Goal: Information Seeking & Learning: Learn about a topic

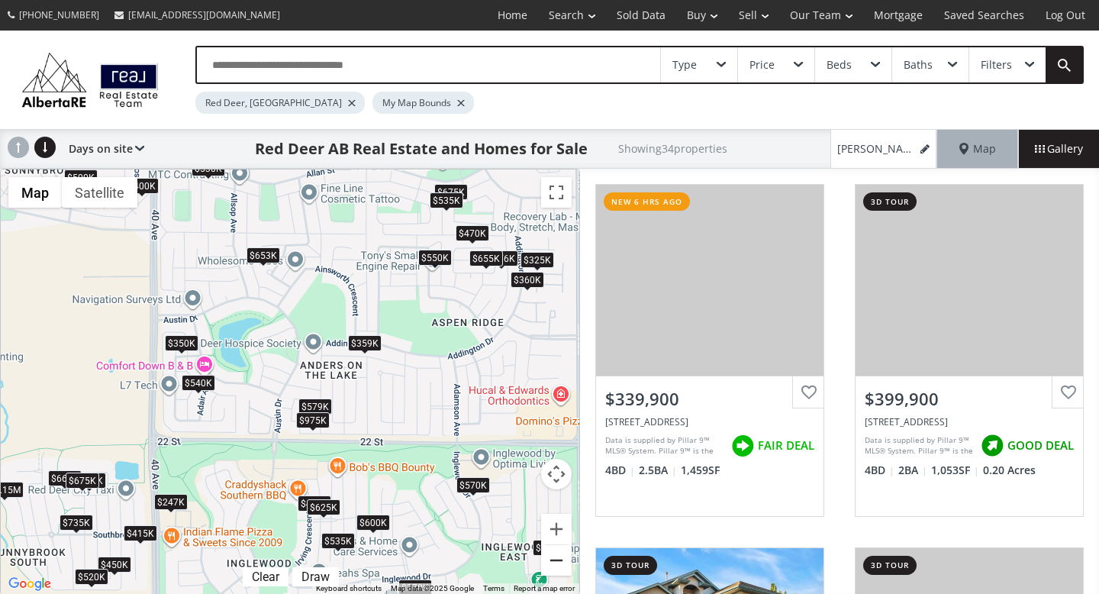
click at [554, 556] on button "Zoom out" at bounding box center [556, 560] width 31 height 31
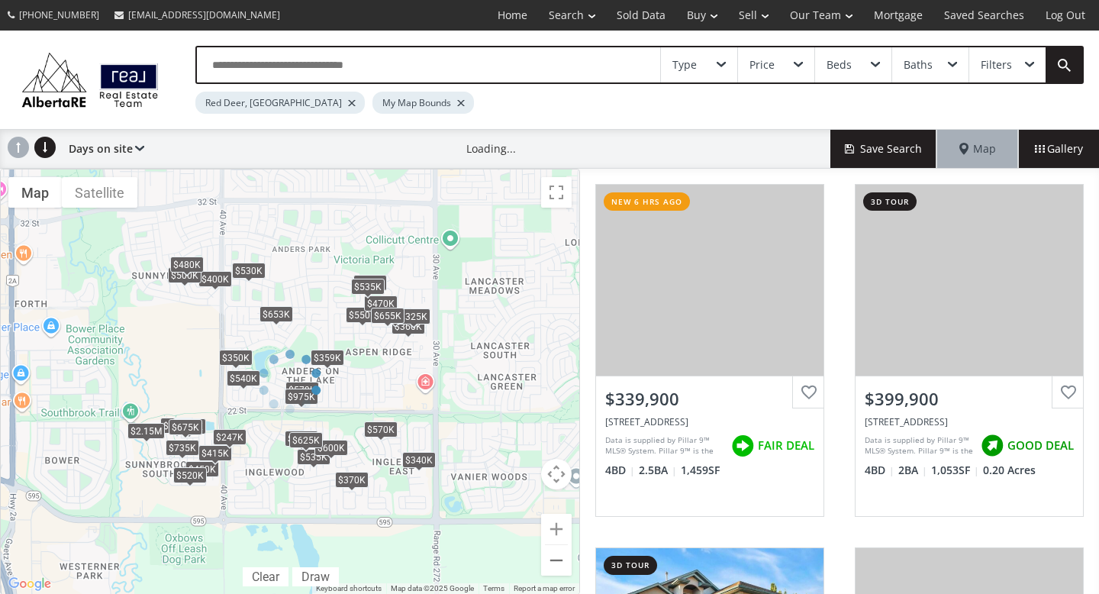
click at [554, 556] on div at bounding box center [290, 382] width 580 height 426
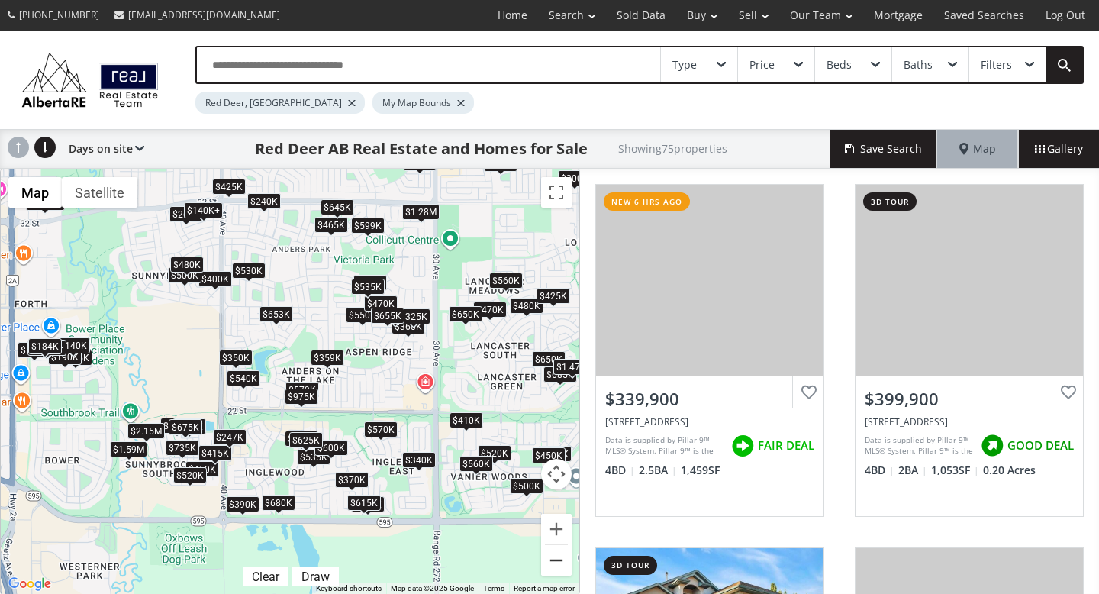
click at [554, 556] on button "Zoom out" at bounding box center [556, 560] width 31 height 31
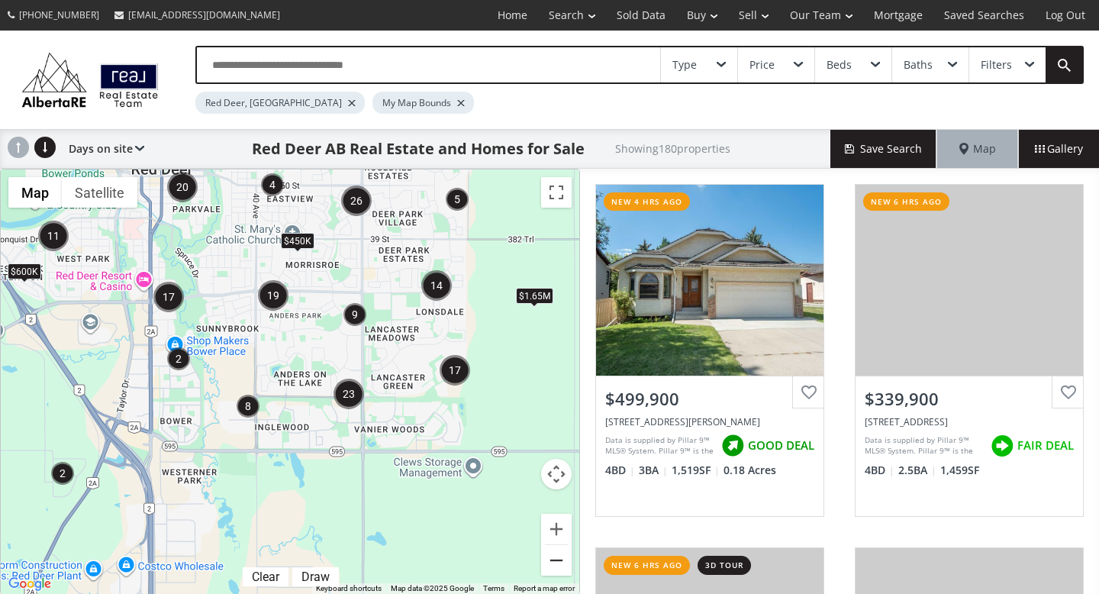
click at [554, 556] on button "Zoom out" at bounding box center [556, 560] width 31 height 31
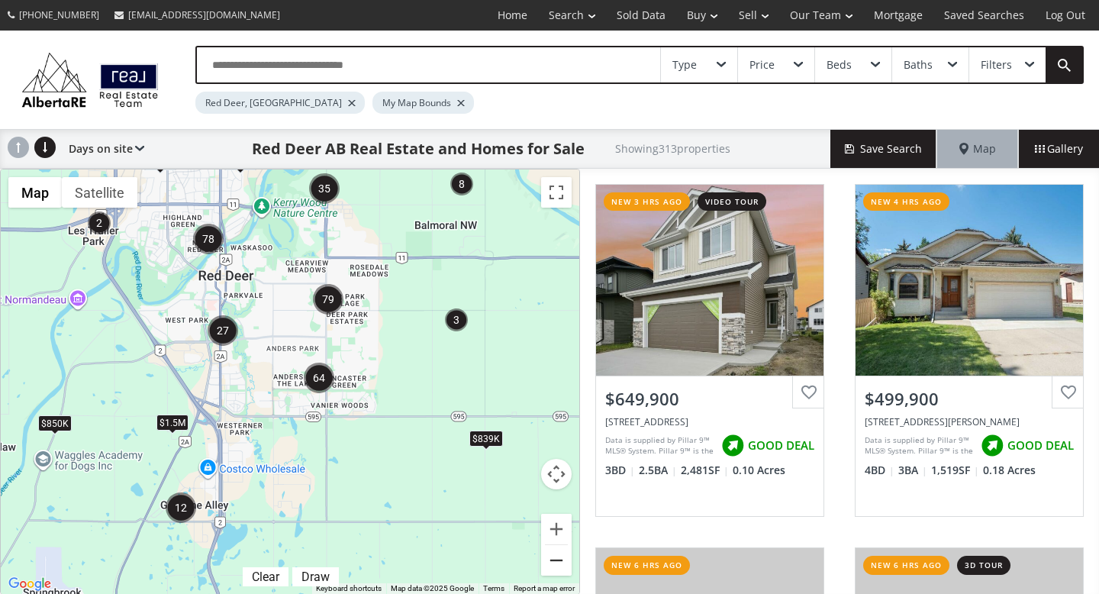
click at [554, 556] on button "Zoom out" at bounding box center [556, 560] width 31 height 31
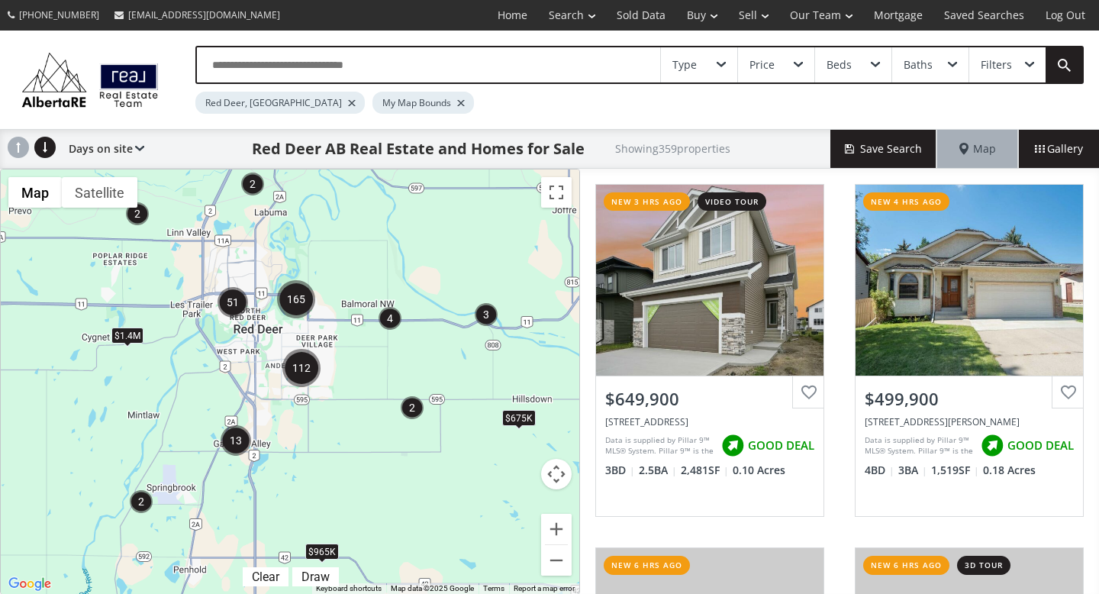
click at [709, 71] on div "Type" at bounding box center [699, 64] width 76 height 35
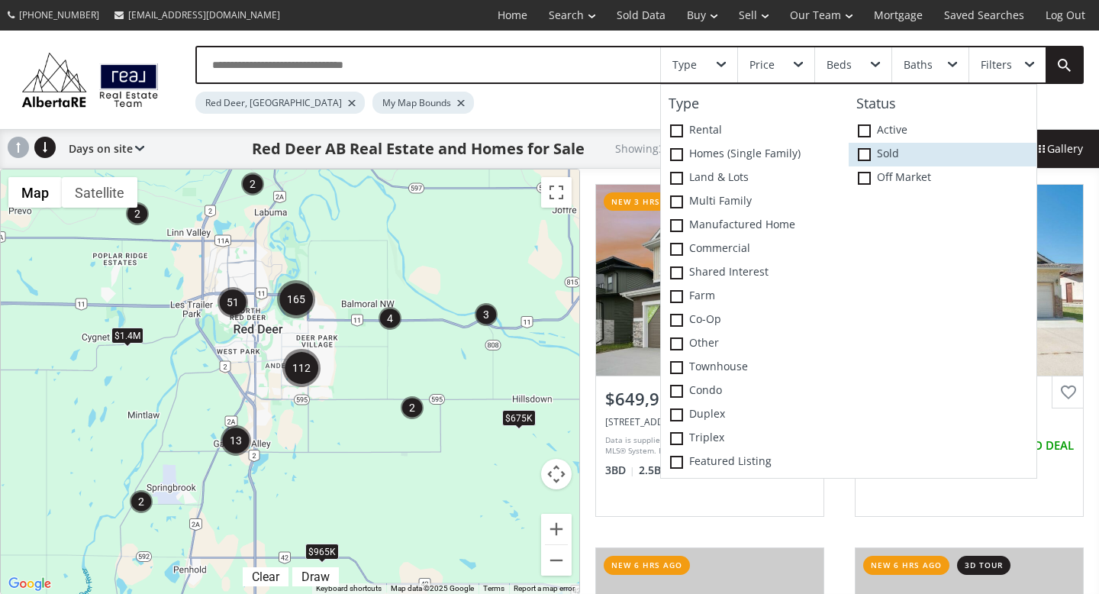
click at [861, 154] on span at bounding box center [863, 154] width 13 height 13
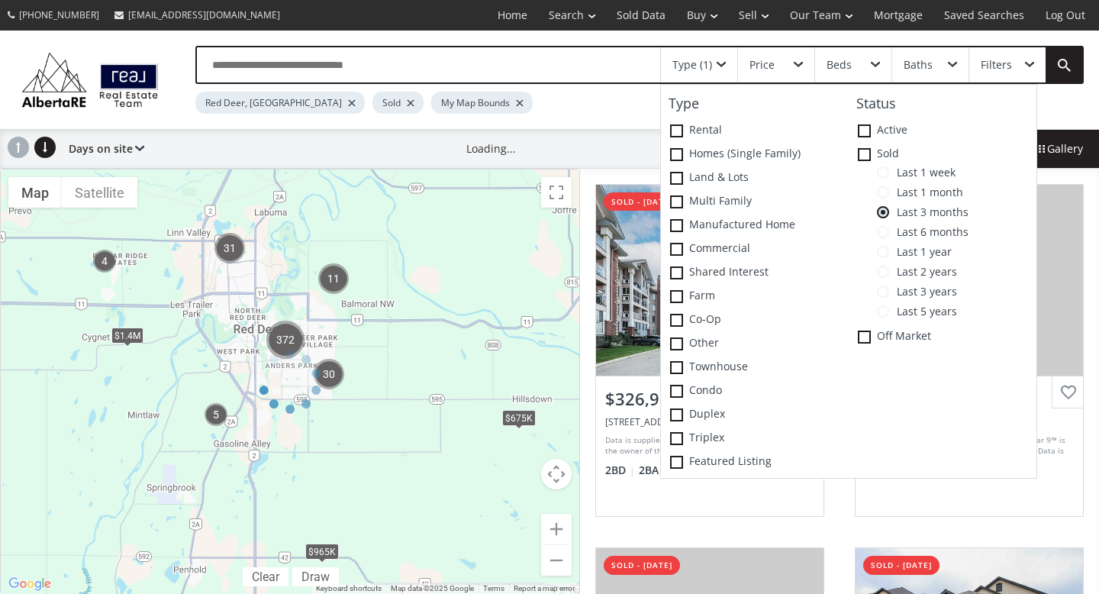
click at [500, 103] on div "Red Deer, AB Sold My Map Bounds" at bounding box center [582, 99] width 774 height 30
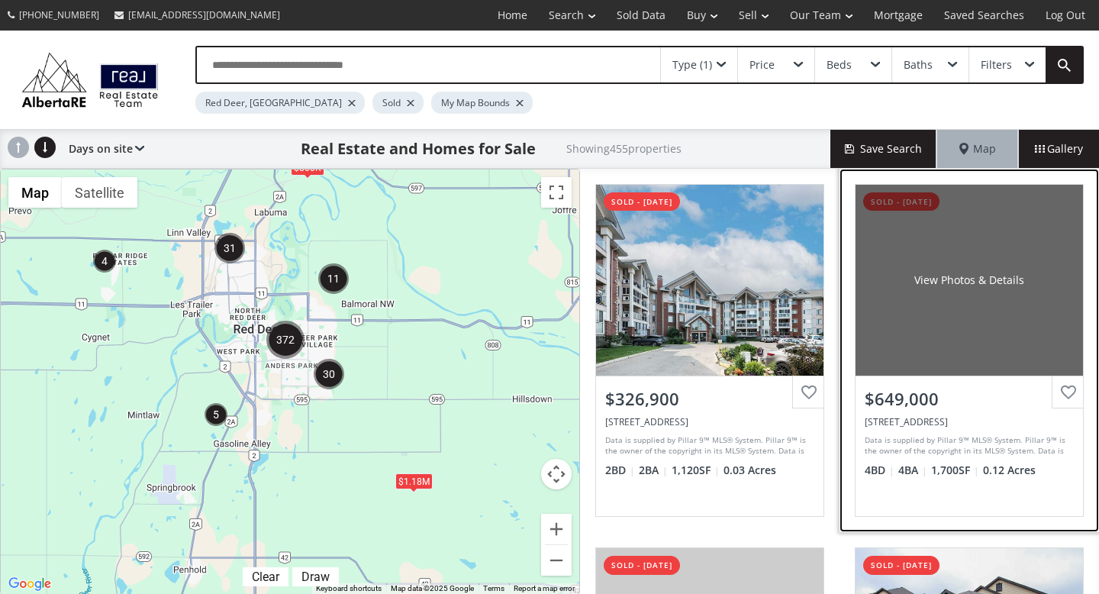
click at [968, 340] on div "View Photos & Details" at bounding box center [968, 280] width 227 height 191
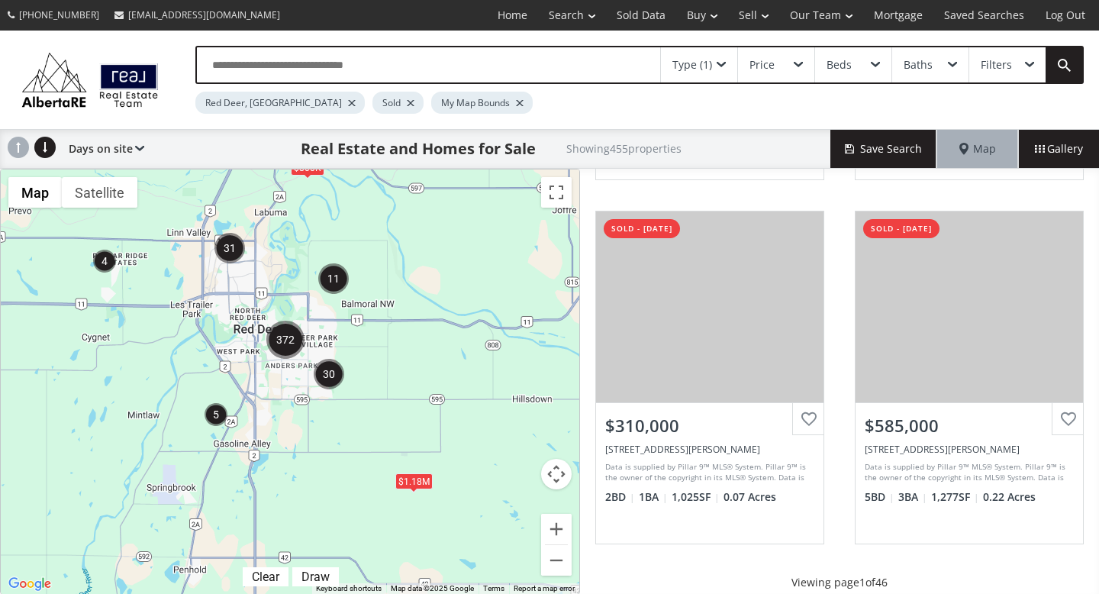
scroll to position [1474, 0]
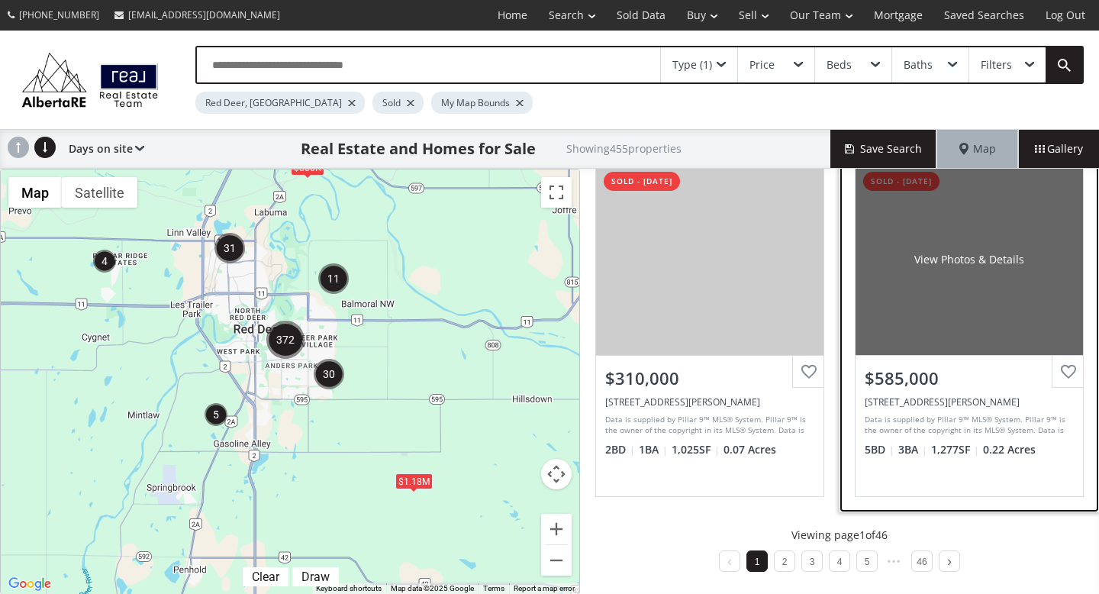
click at [947, 294] on div "View Photos & Details" at bounding box center [968, 259] width 227 height 191
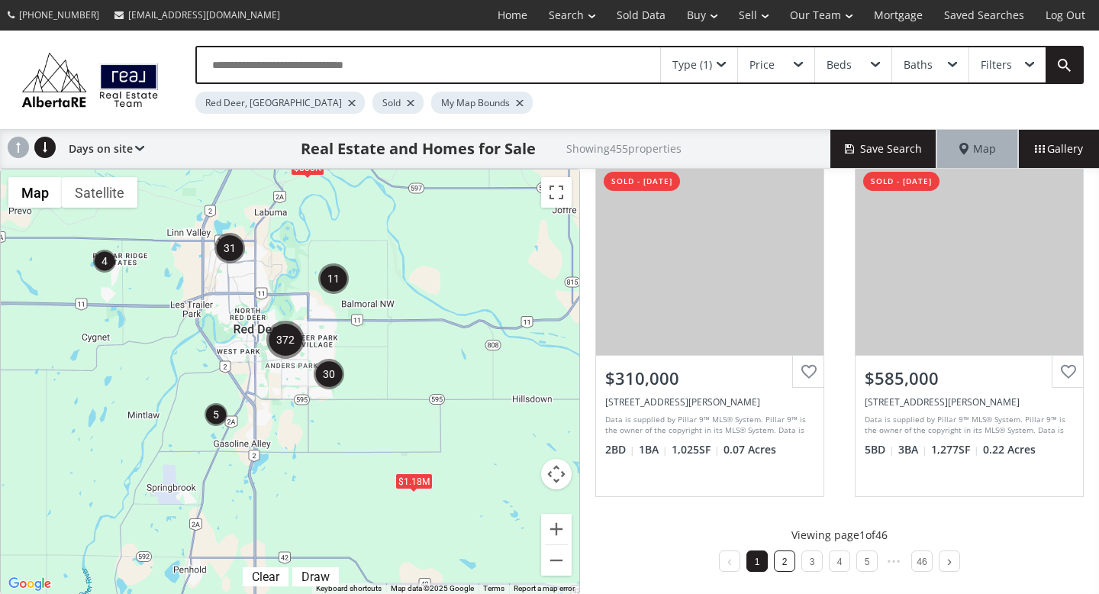
click at [784, 556] on link "2" at bounding box center [784, 561] width 5 height 11
click at [806, 564] on li "3" at bounding box center [811, 560] width 21 height 21
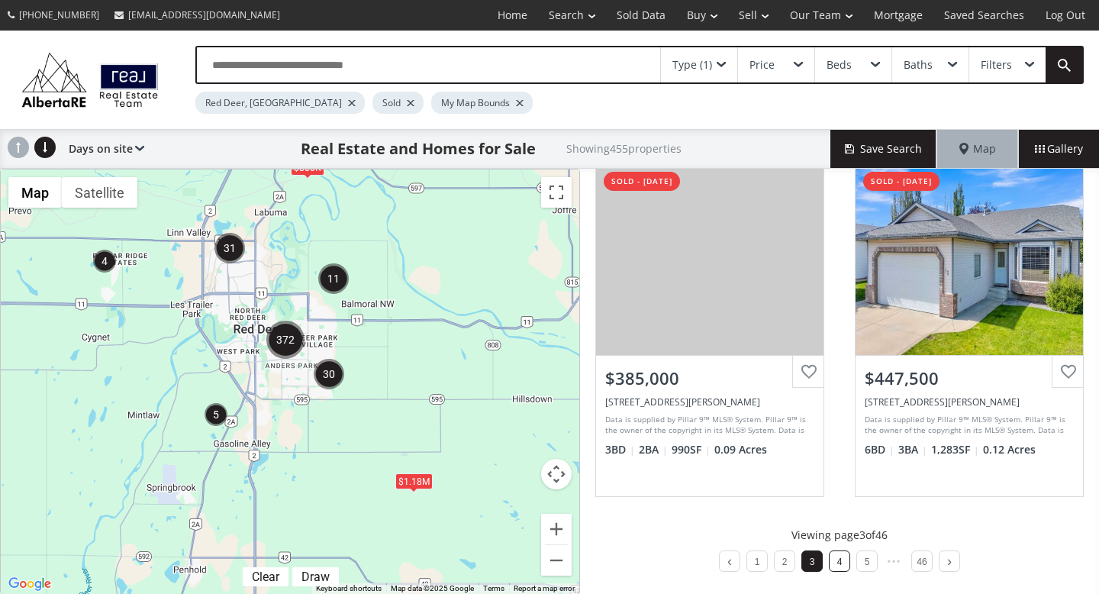
click at [834, 561] on li "4" at bounding box center [838, 560] width 21 height 21
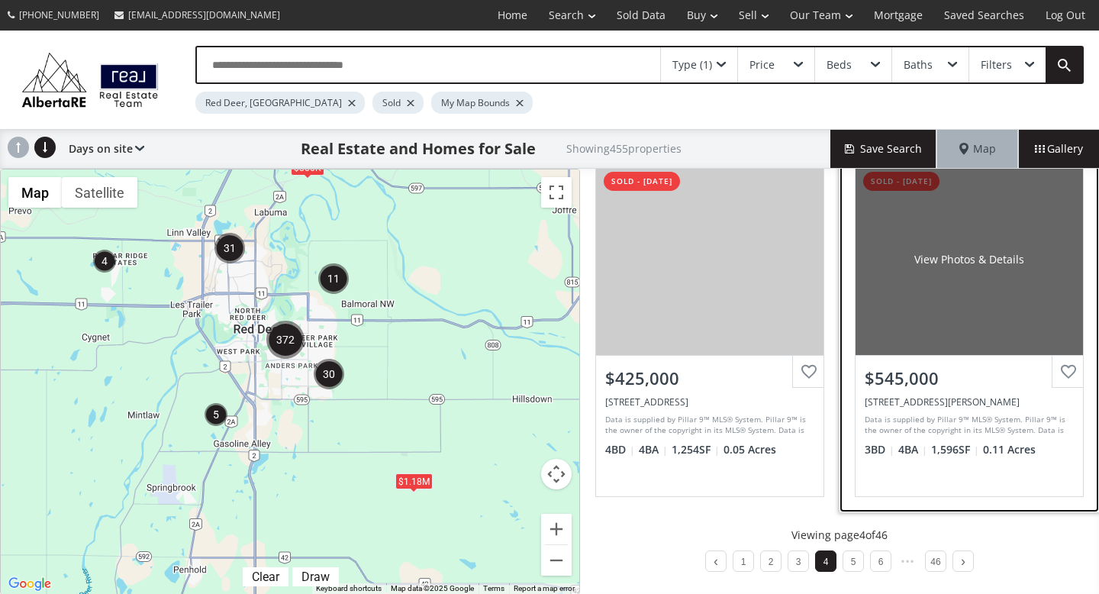
click at [959, 299] on div "View Photos & Details" at bounding box center [968, 259] width 227 height 191
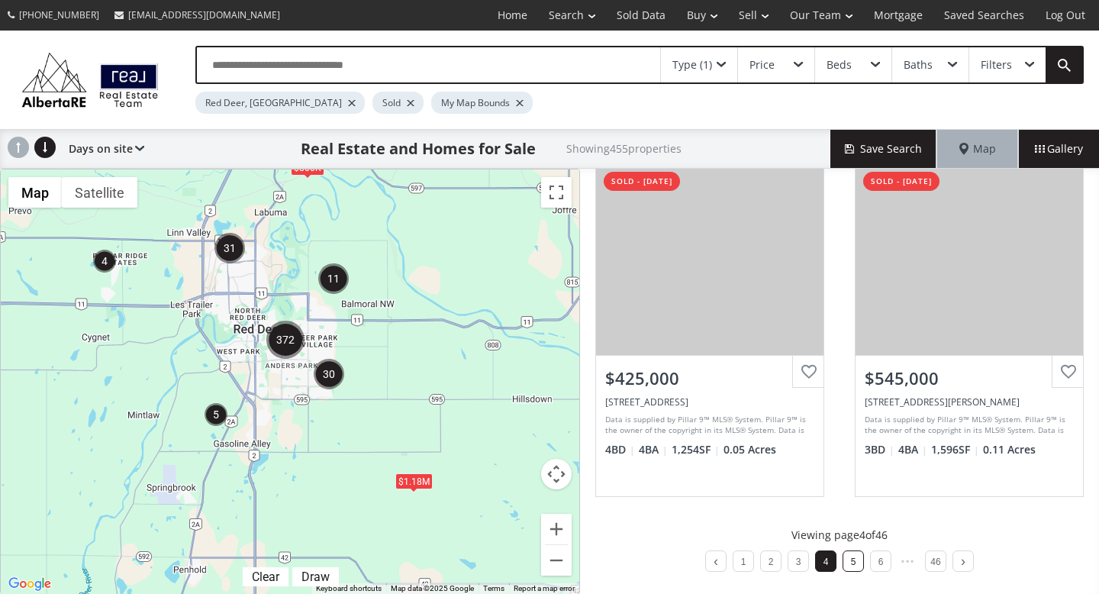
click at [853, 570] on li "5" at bounding box center [852, 560] width 21 height 21
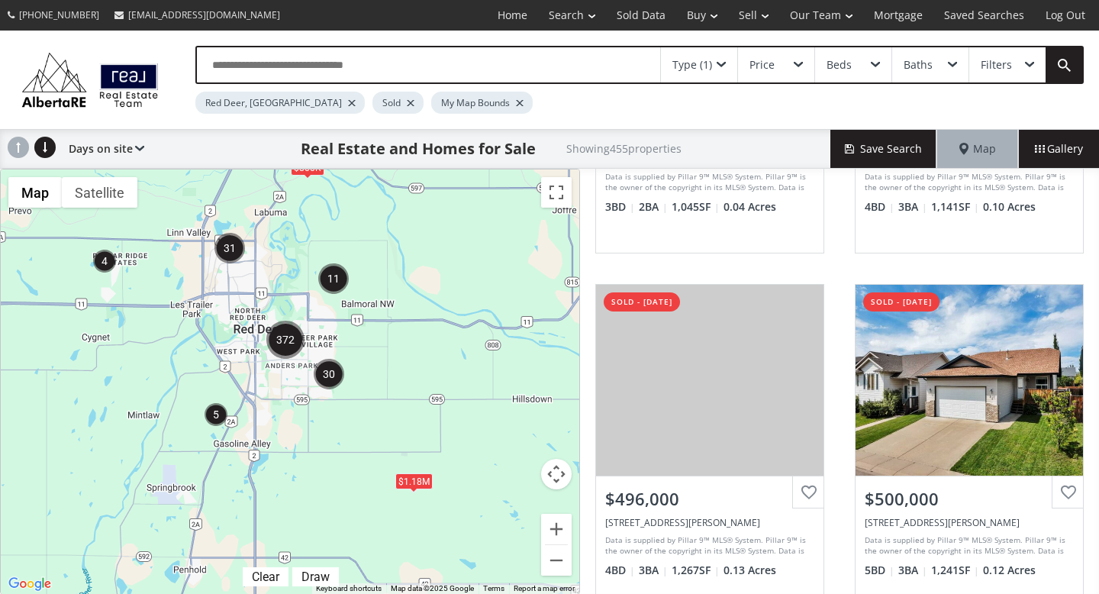
scroll to position [0, 0]
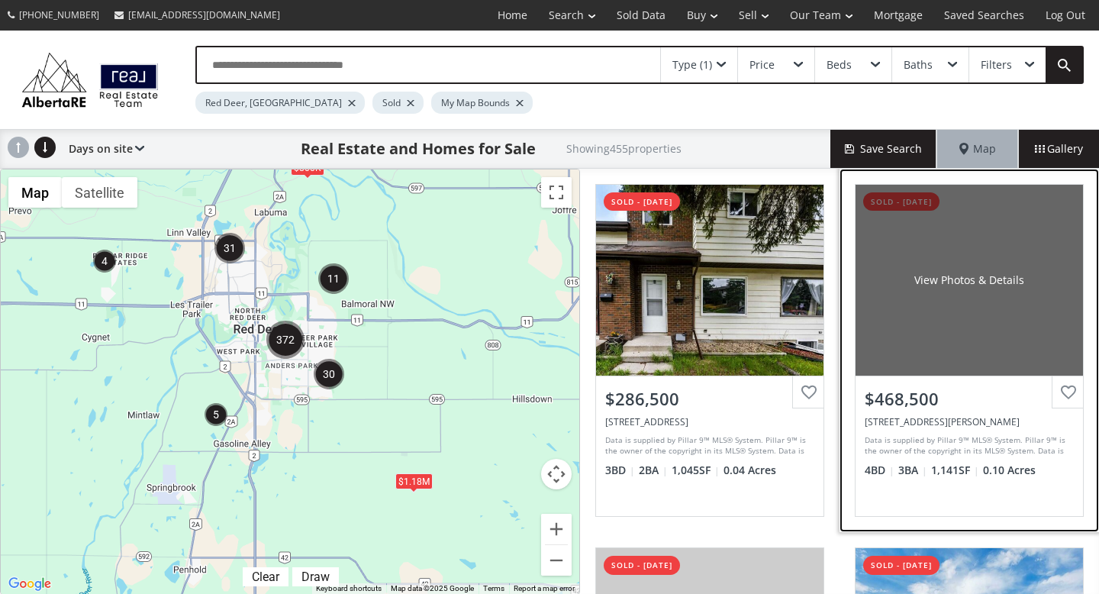
click at [889, 318] on div "View Photos & Details" at bounding box center [968, 280] width 227 height 191
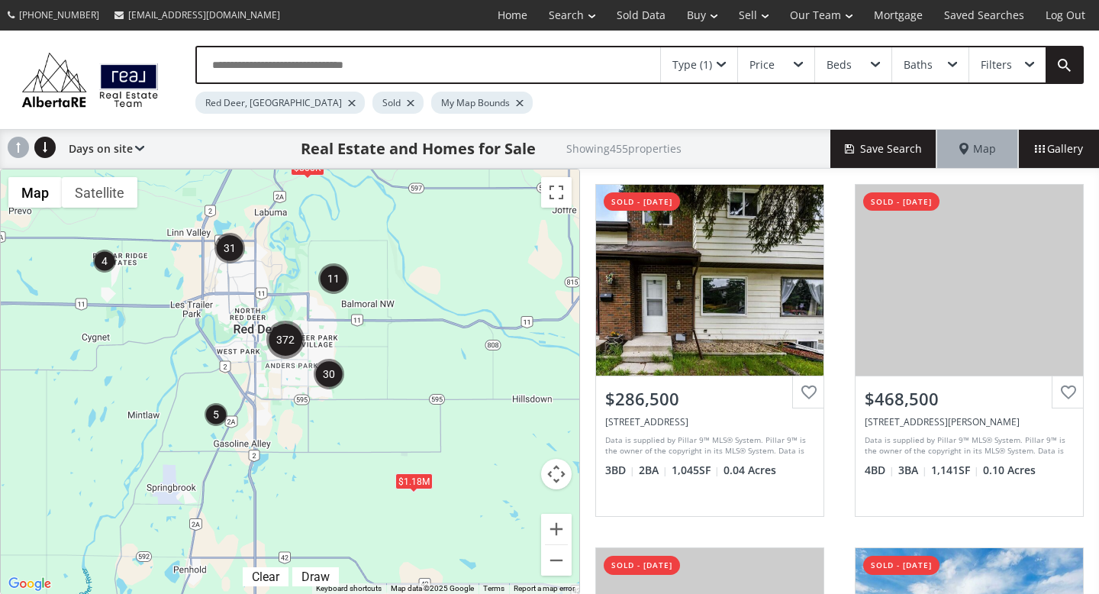
click at [713, 61] on div "Type (1)" at bounding box center [699, 64] width 76 height 35
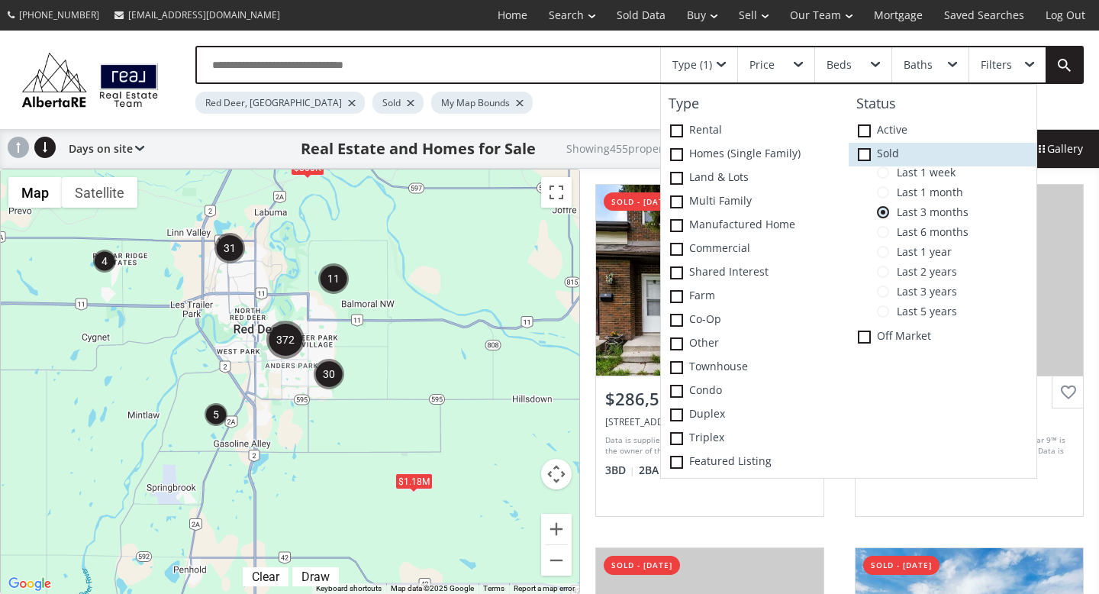
click at [0, 0] on icon at bounding box center [0, 0] width 0 height 0
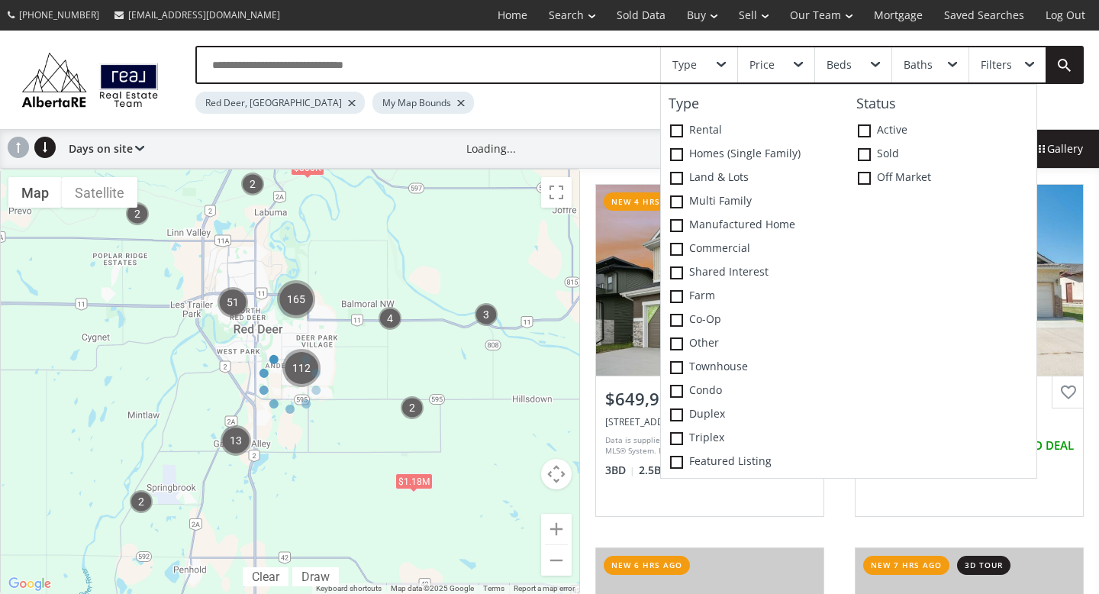
click at [574, 106] on div "Red Deer, AB My Map Bounds" at bounding box center [582, 99] width 774 height 30
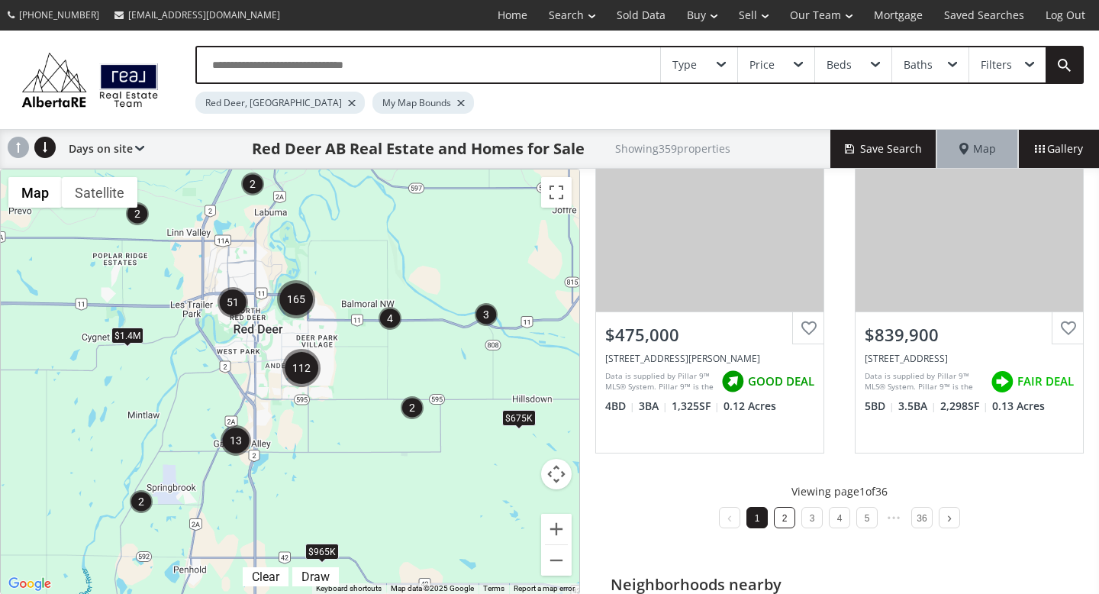
scroll to position [1536, 0]
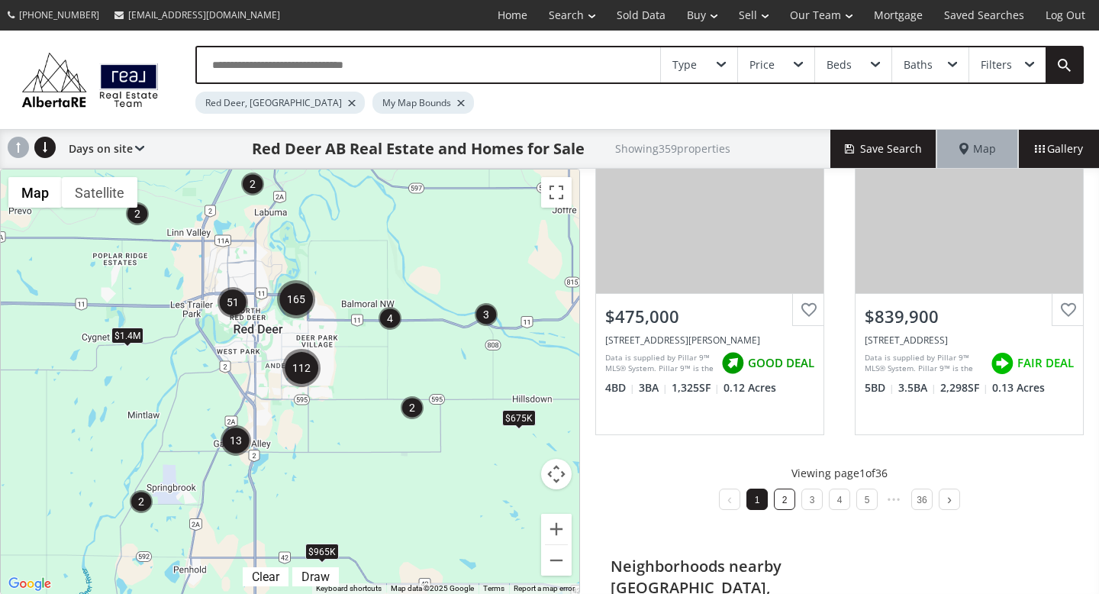
click at [781, 506] on li "2" at bounding box center [784, 498] width 21 height 21
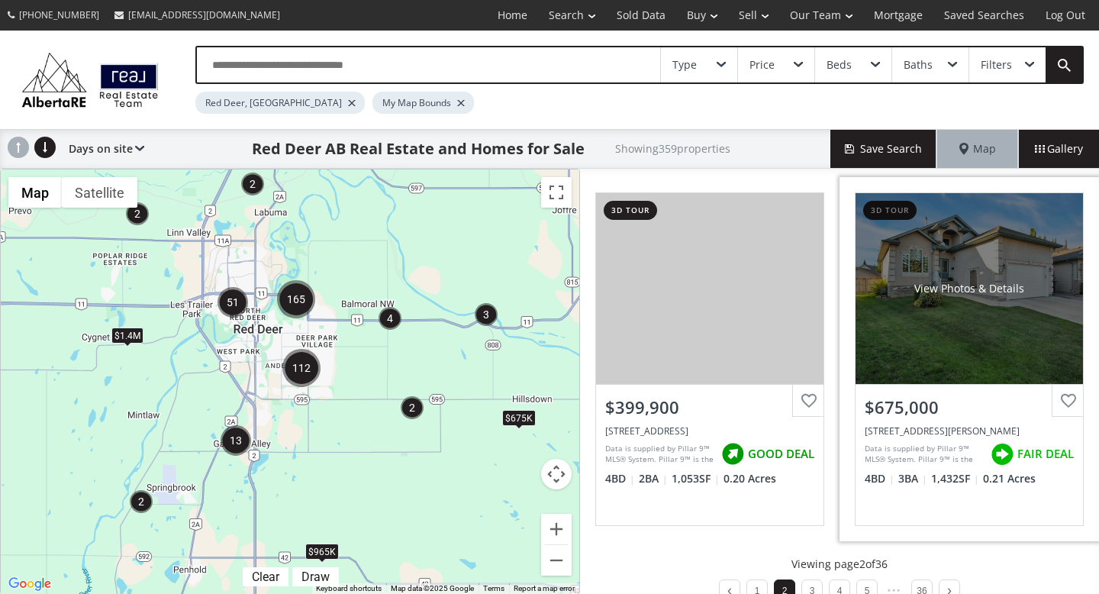
scroll to position [1459, 0]
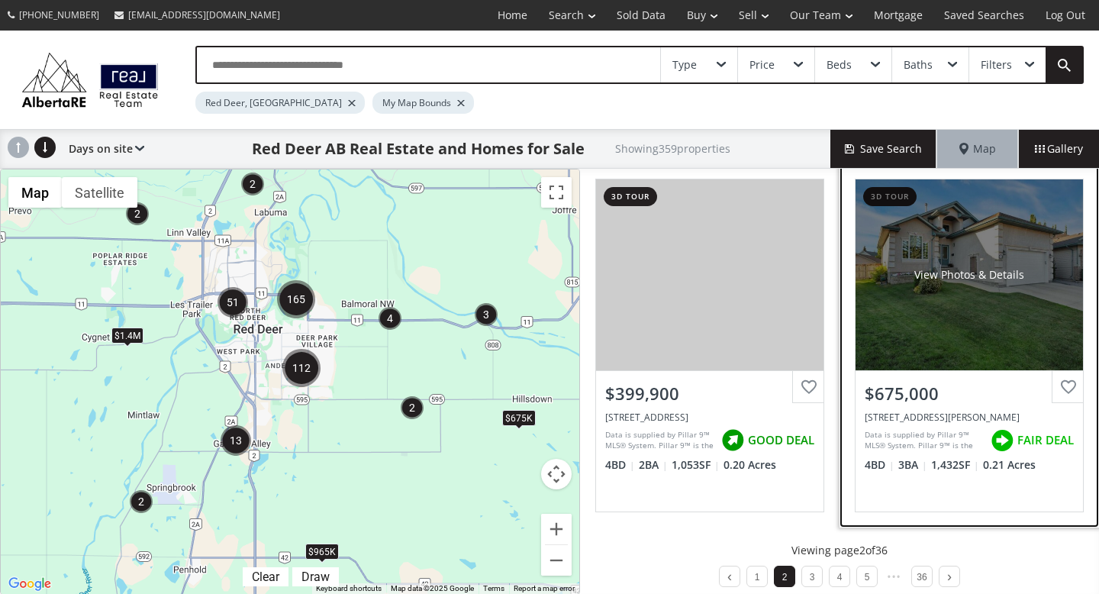
click at [949, 319] on div "View Photos & Details" at bounding box center [968, 274] width 227 height 191
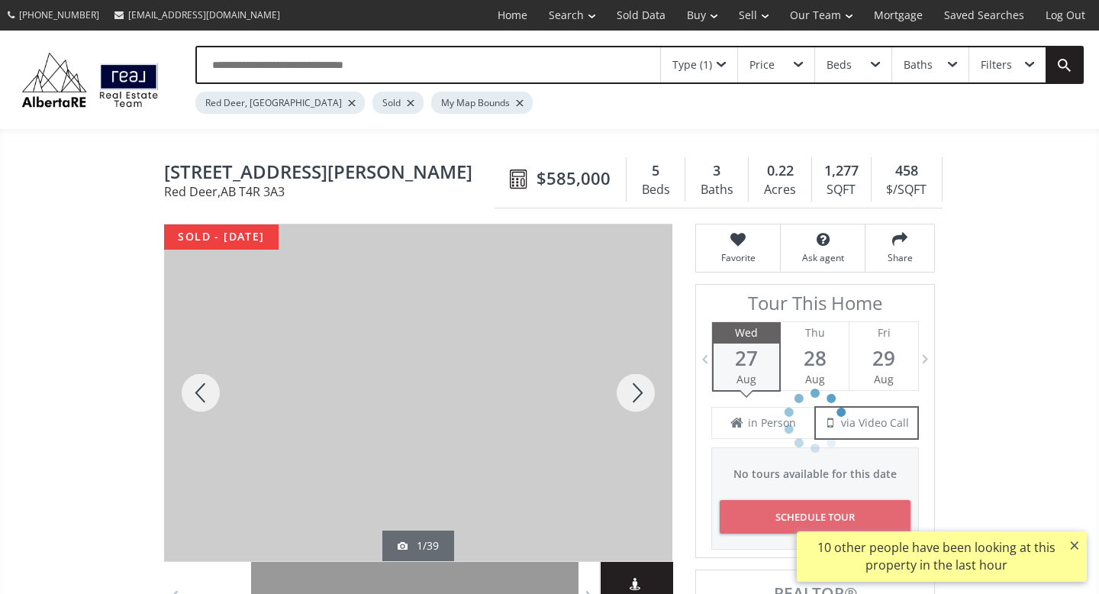
click at [654, 374] on div at bounding box center [635, 392] width 73 height 336
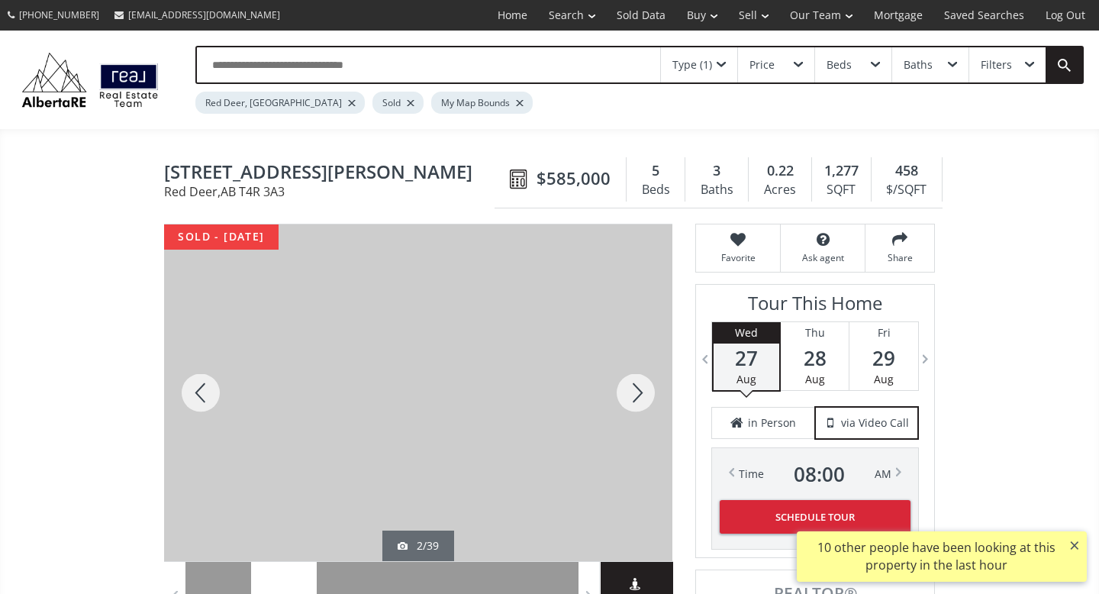
click at [650, 378] on div at bounding box center [635, 392] width 73 height 336
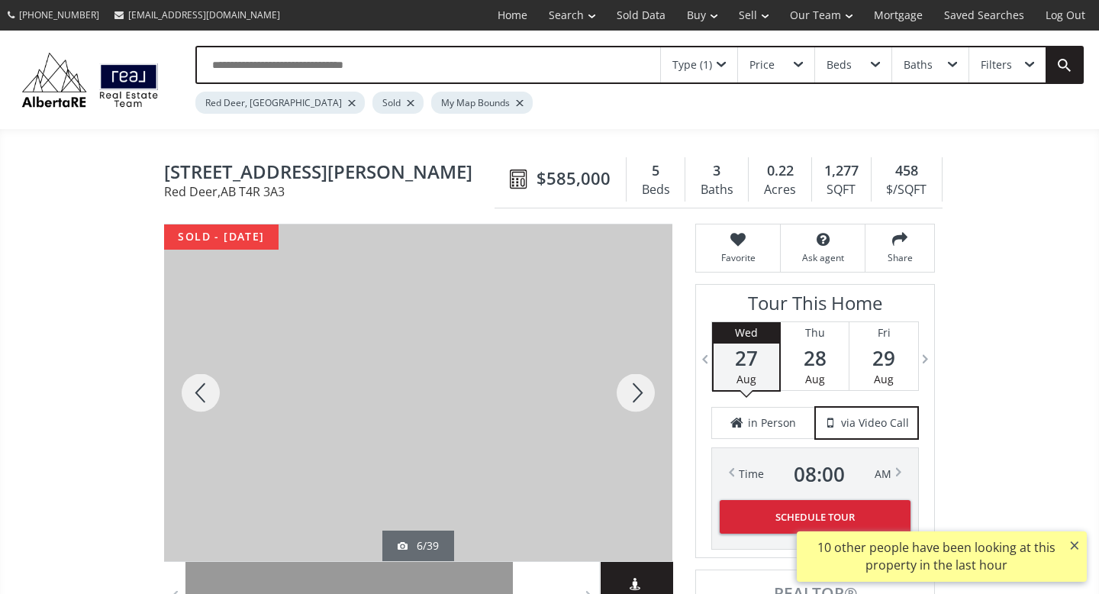
click at [650, 378] on div at bounding box center [635, 392] width 73 height 336
click at [642, 384] on div at bounding box center [635, 392] width 73 height 336
click at [632, 400] on div at bounding box center [635, 392] width 73 height 336
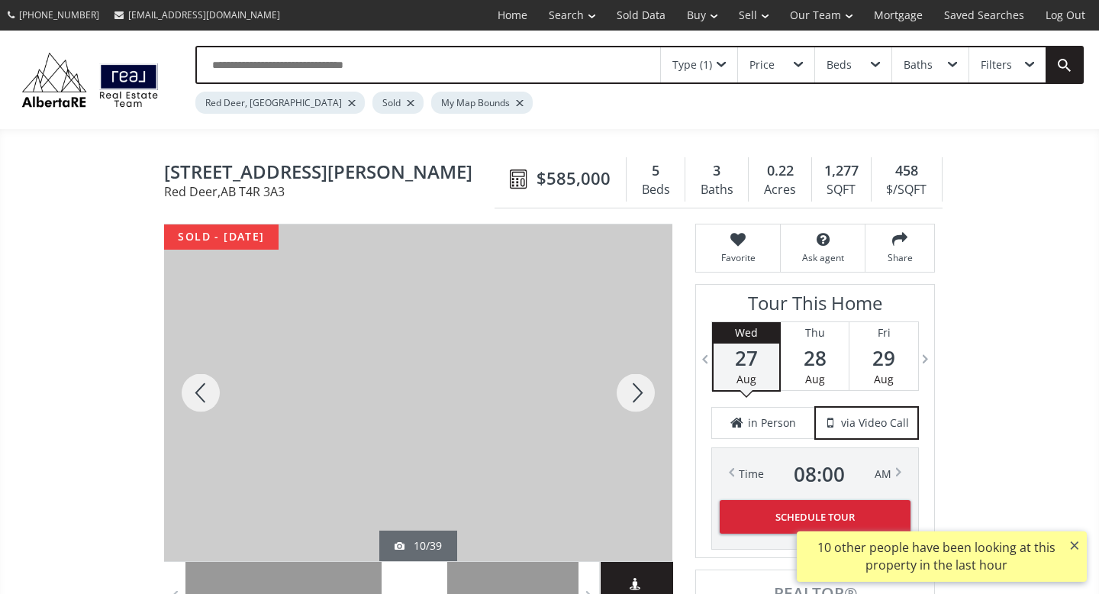
click at [632, 400] on div at bounding box center [635, 392] width 73 height 336
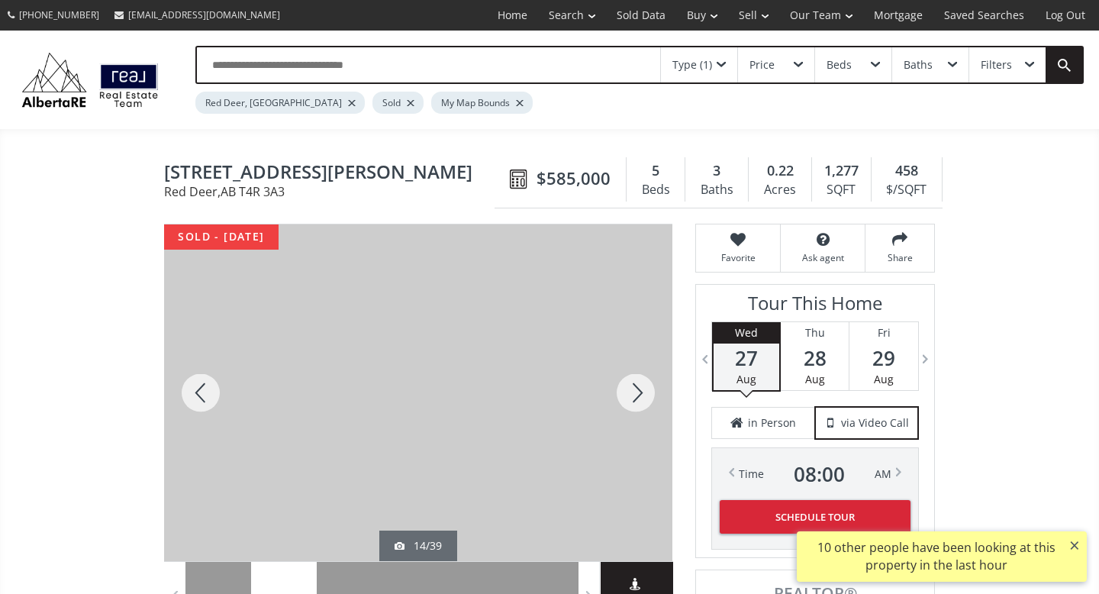
click at [632, 400] on div at bounding box center [635, 392] width 73 height 336
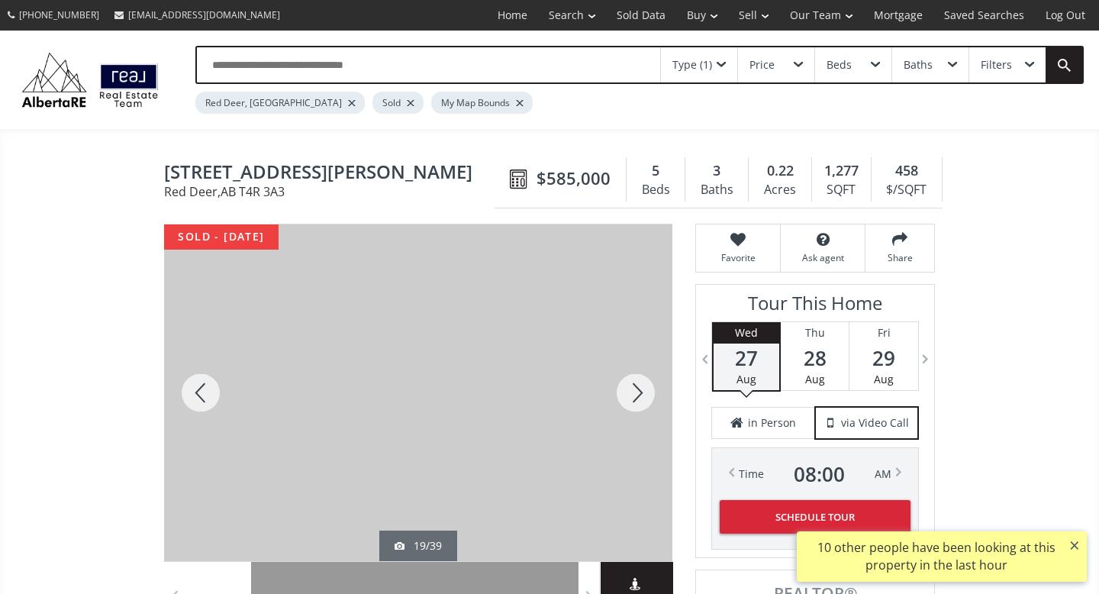
click at [632, 400] on div at bounding box center [635, 392] width 73 height 336
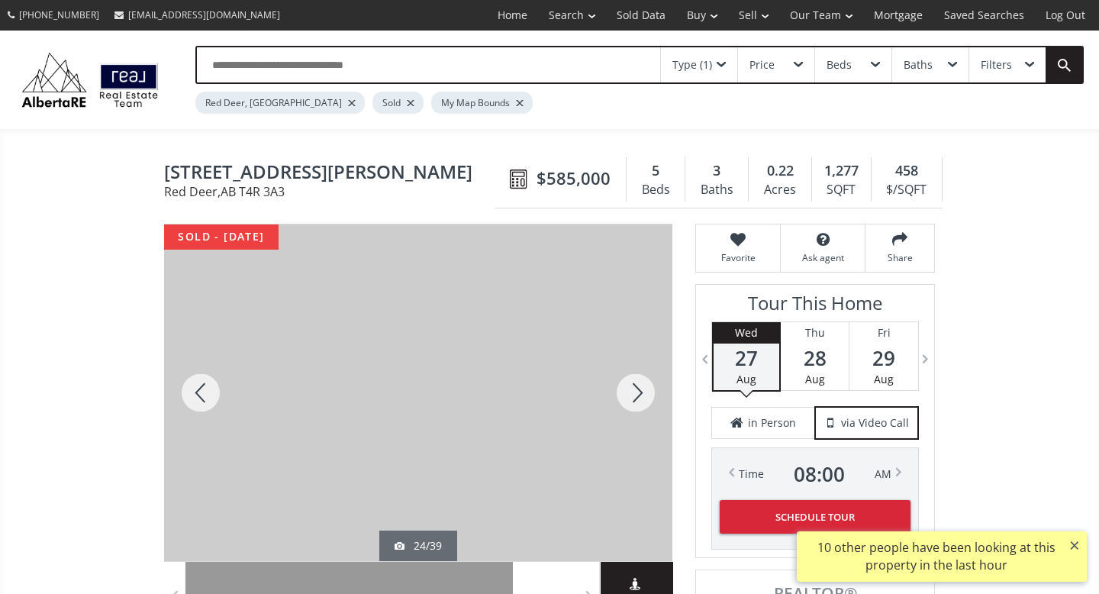
click at [632, 400] on div at bounding box center [635, 392] width 73 height 336
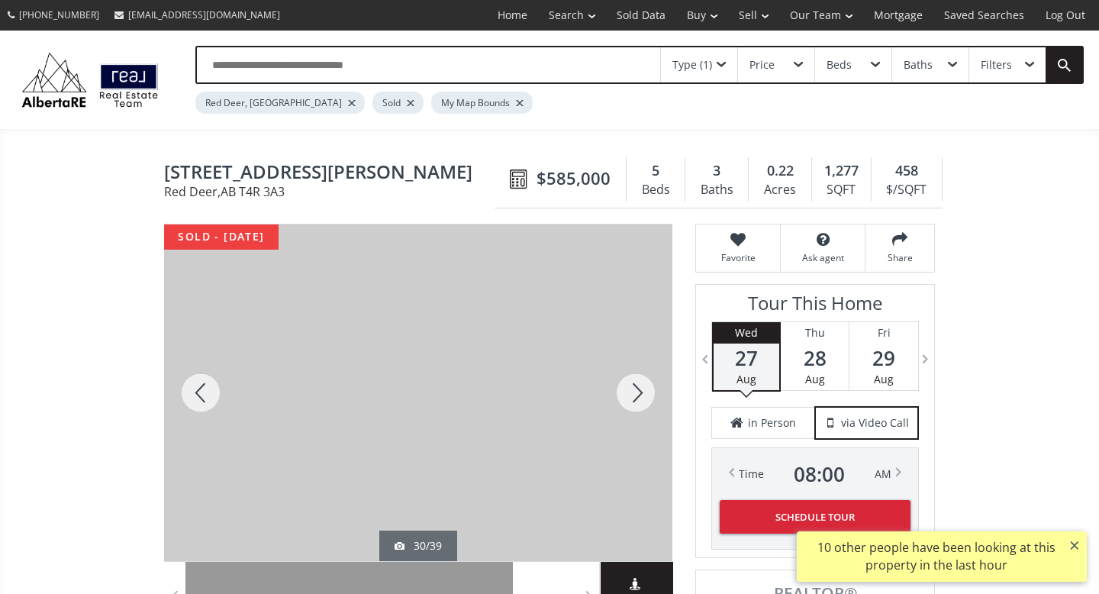
click at [632, 400] on div at bounding box center [635, 392] width 73 height 336
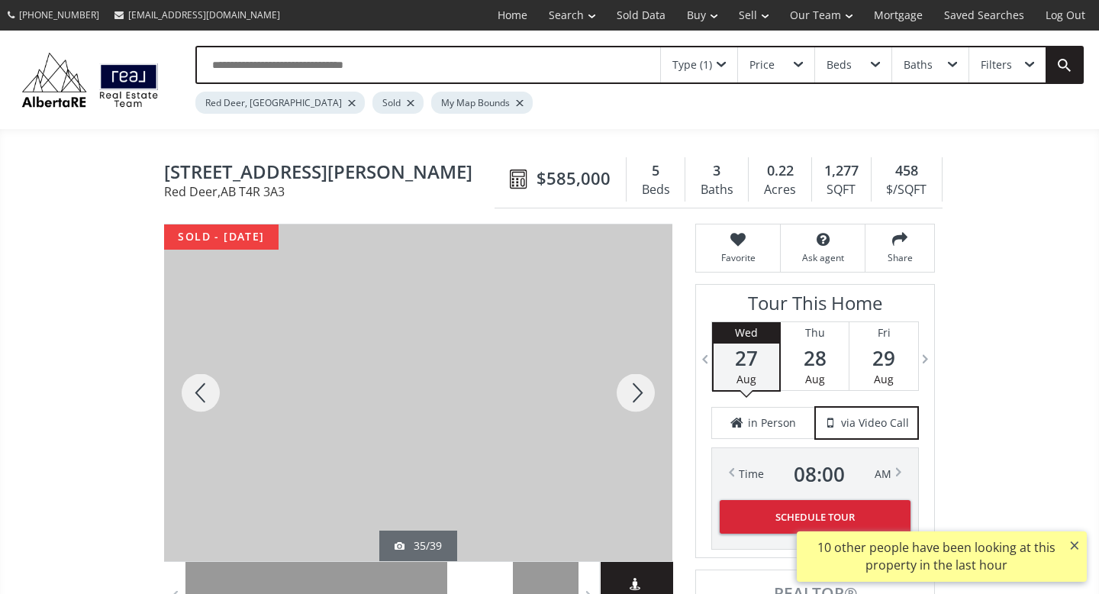
click at [632, 400] on div at bounding box center [635, 392] width 73 height 336
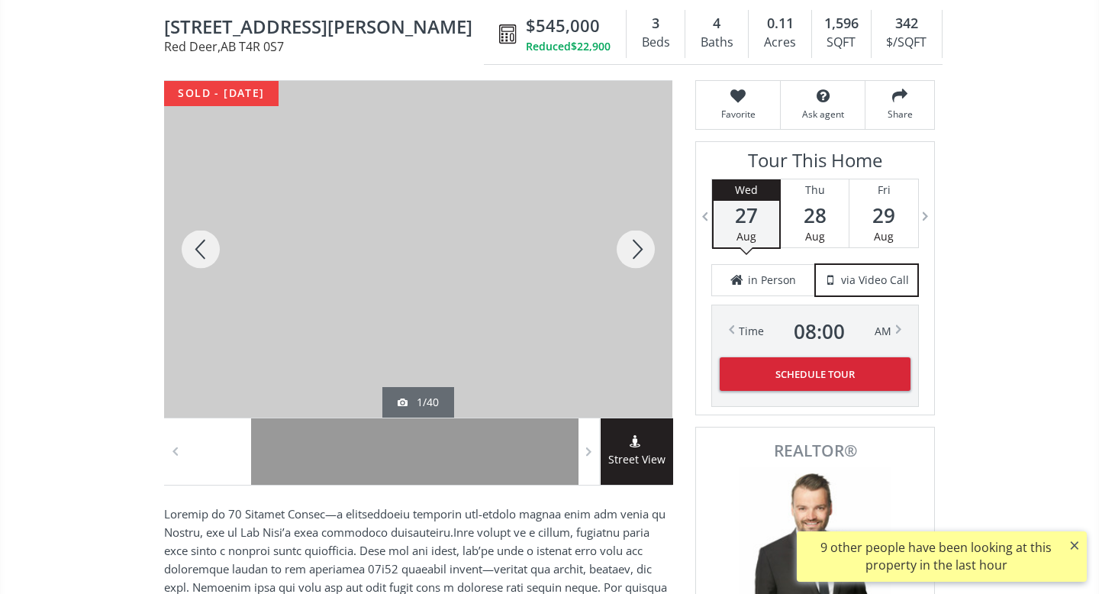
scroll to position [164, 0]
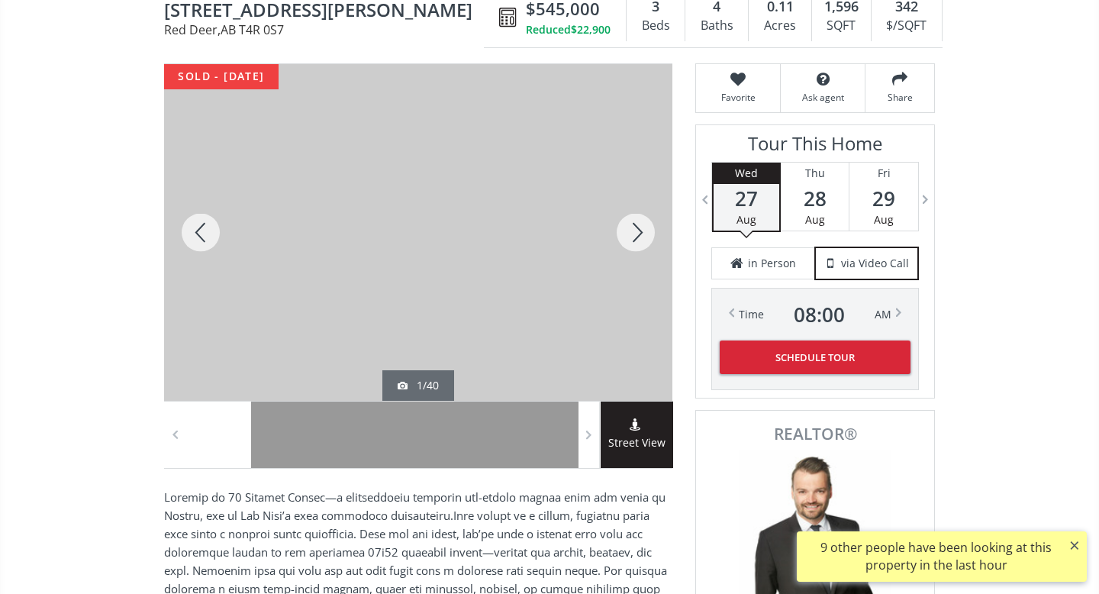
click at [626, 230] on div at bounding box center [635, 232] width 73 height 336
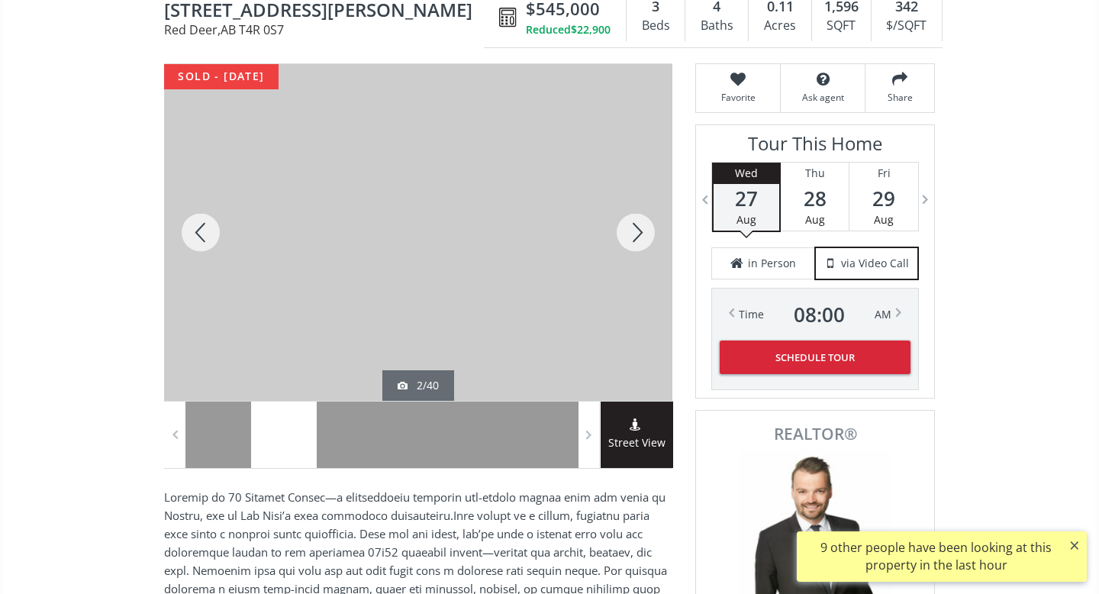
click at [626, 230] on div at bounding box center [635, 232] width 73 height 336
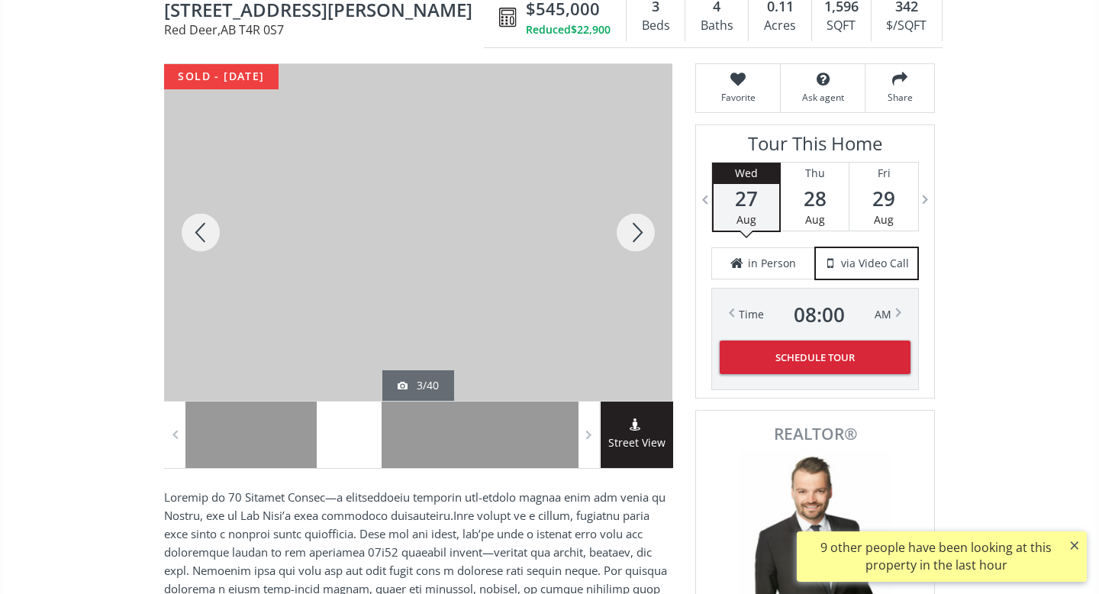
click at [626, 230] on div at bounding box center [635, 232] width 73 height 336
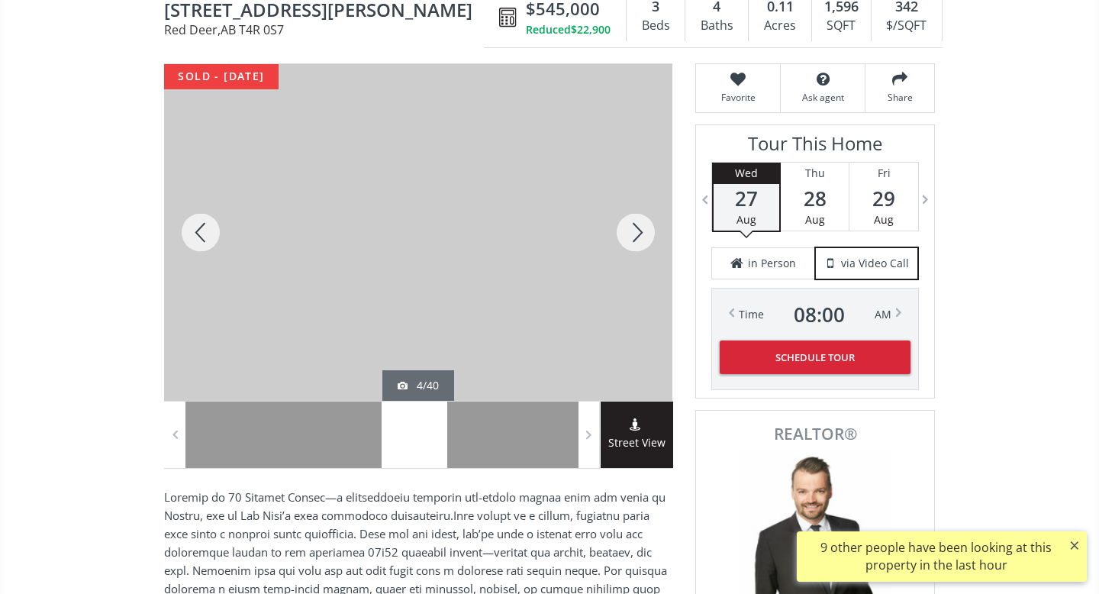
click at [626, 230] on div at bounding box center [635, 232] width 73 height 336
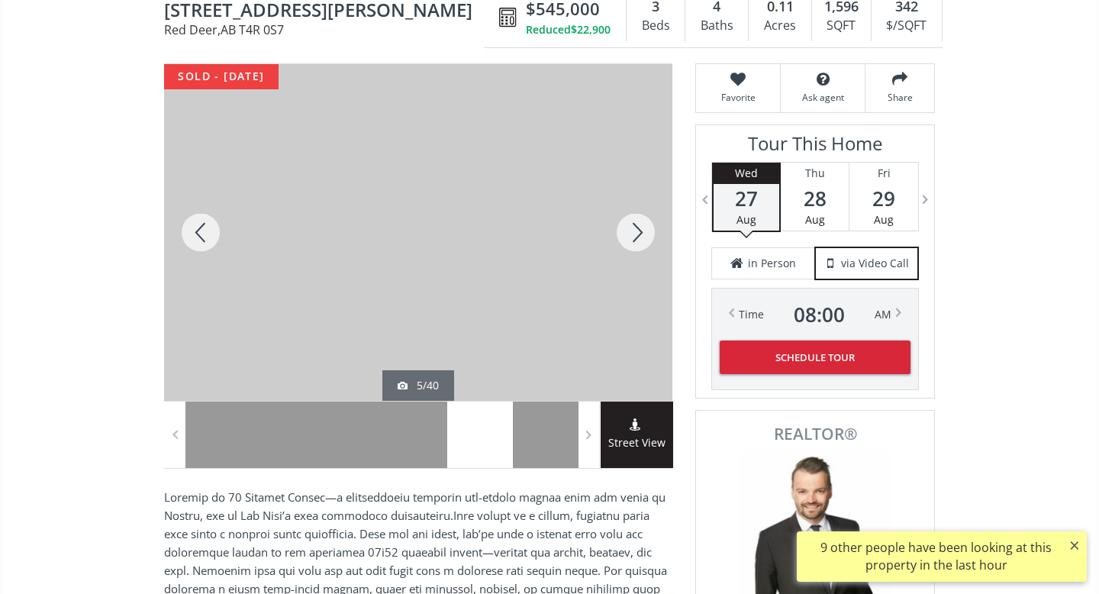
click at [626, 230] on div at bounding box center [635, 232] width 73 height 336
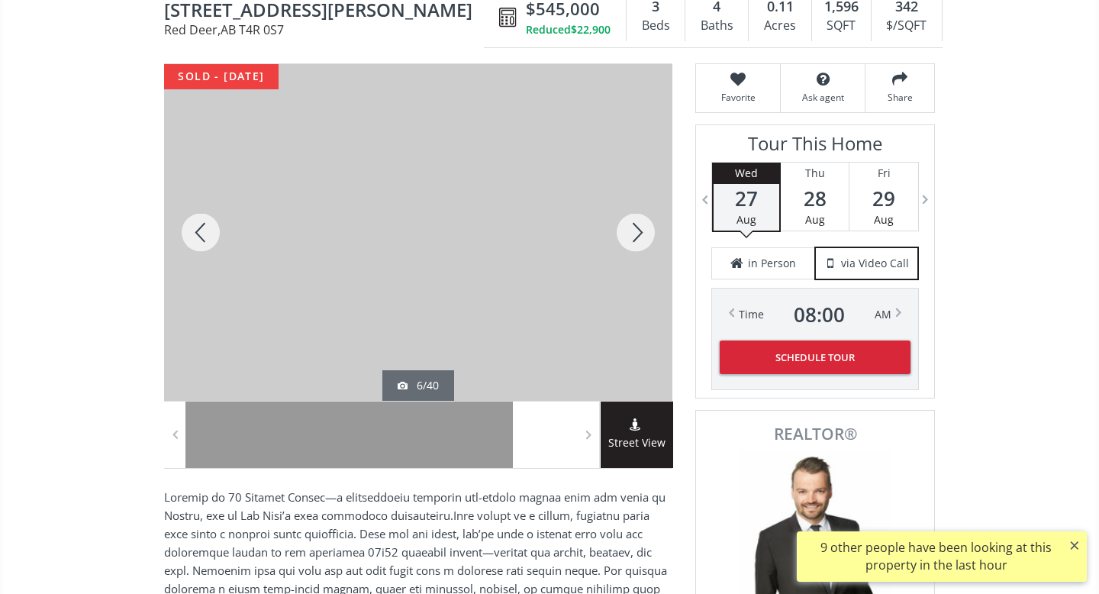
click at [626, 230] on div at bounding box center [635, 232] width 73 height 336
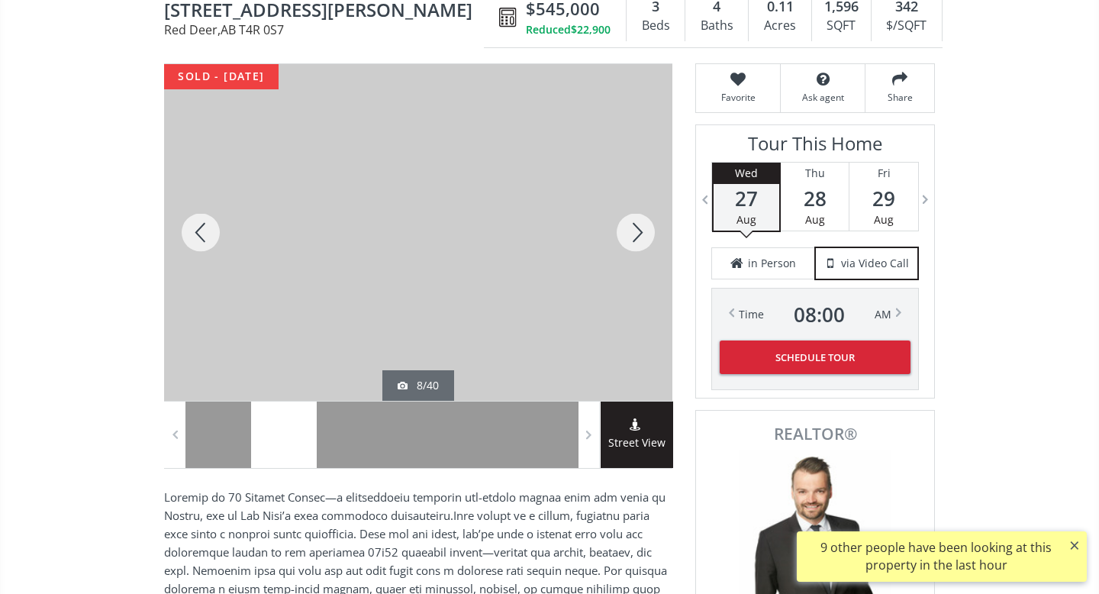
click at [626, 230] on div at bounding box center [635, 232] width 73 height 336
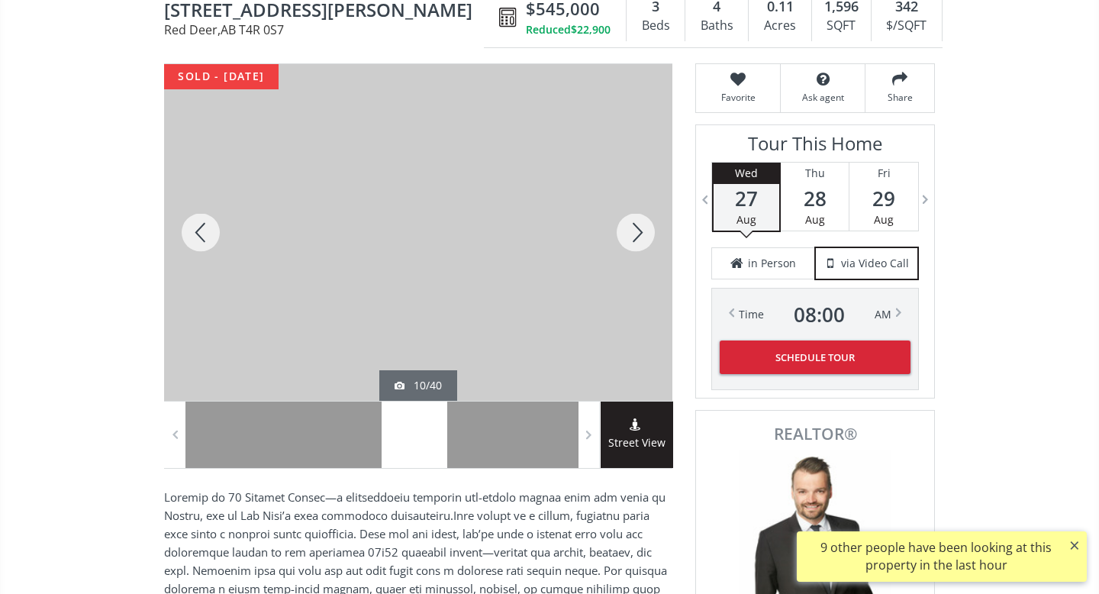
click at [626, 230] on div at bounding box center [635, 232] width 73 height 336
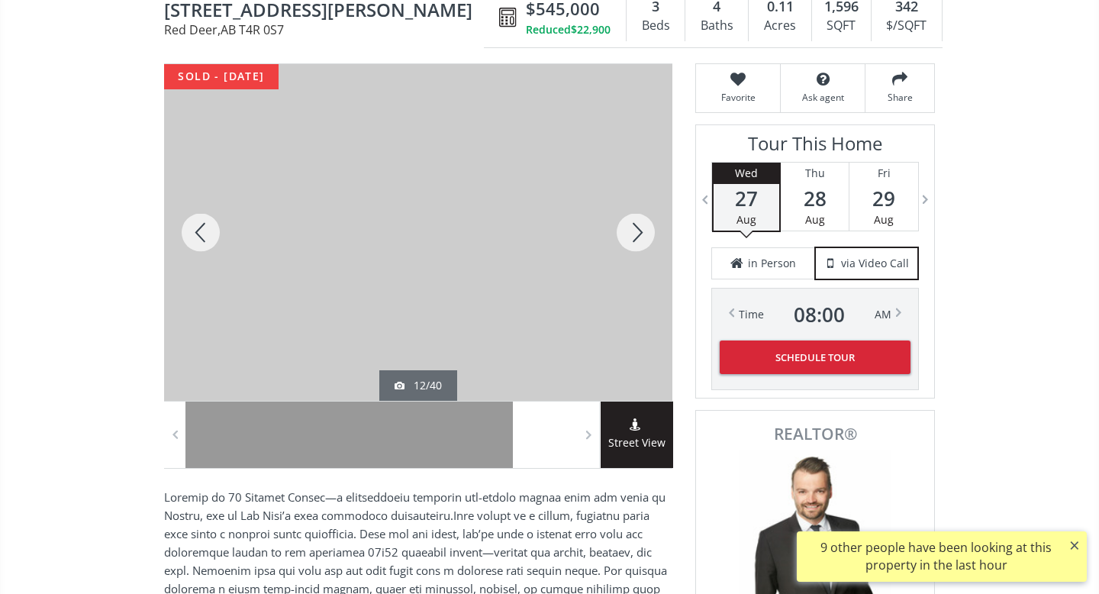
click at [626, 230] on div at bounding box center [635, 232] width 73 height 336
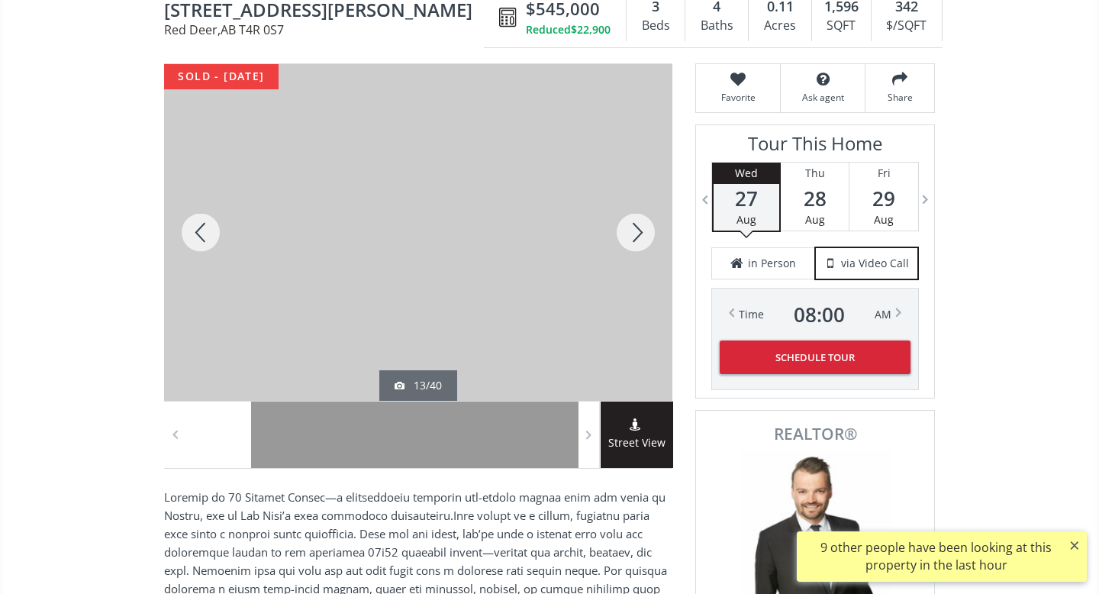
click at [626, 230] on div at bounding box center [635, 232] width 73 height 336
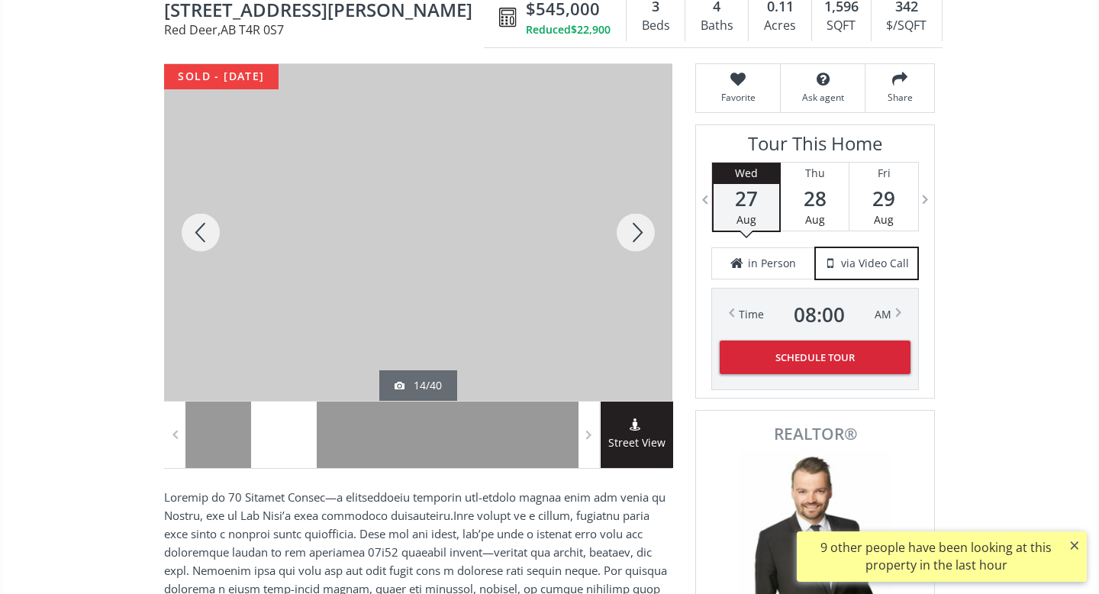
click at [626, 230] on div at bounding box center [635, 232] width 73 height 336
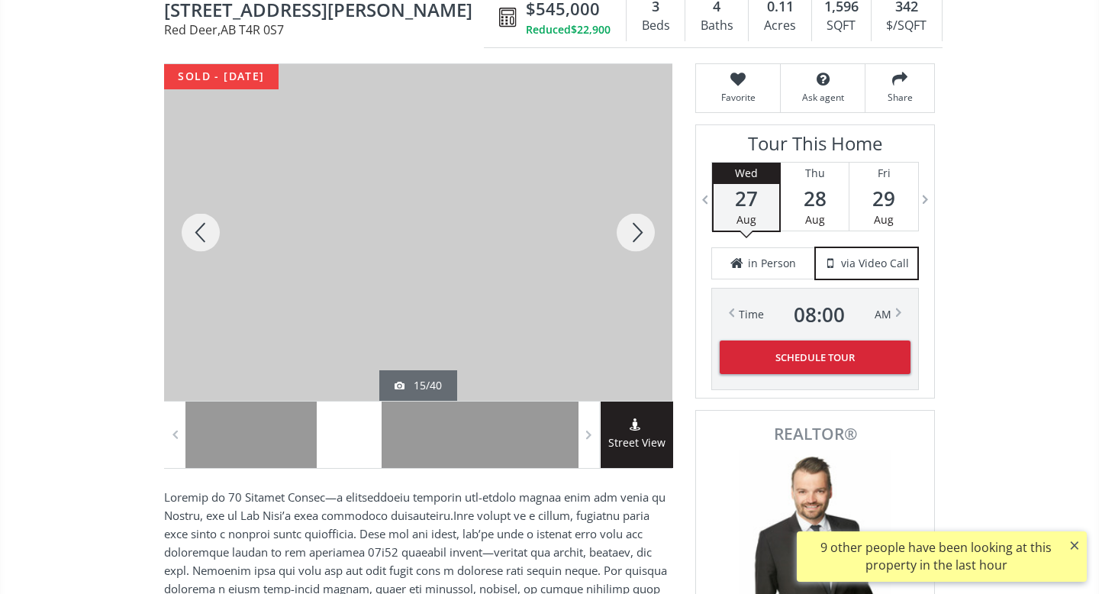
click at [626, 230] on div at bounding box center [635, 232] width 73 height 336
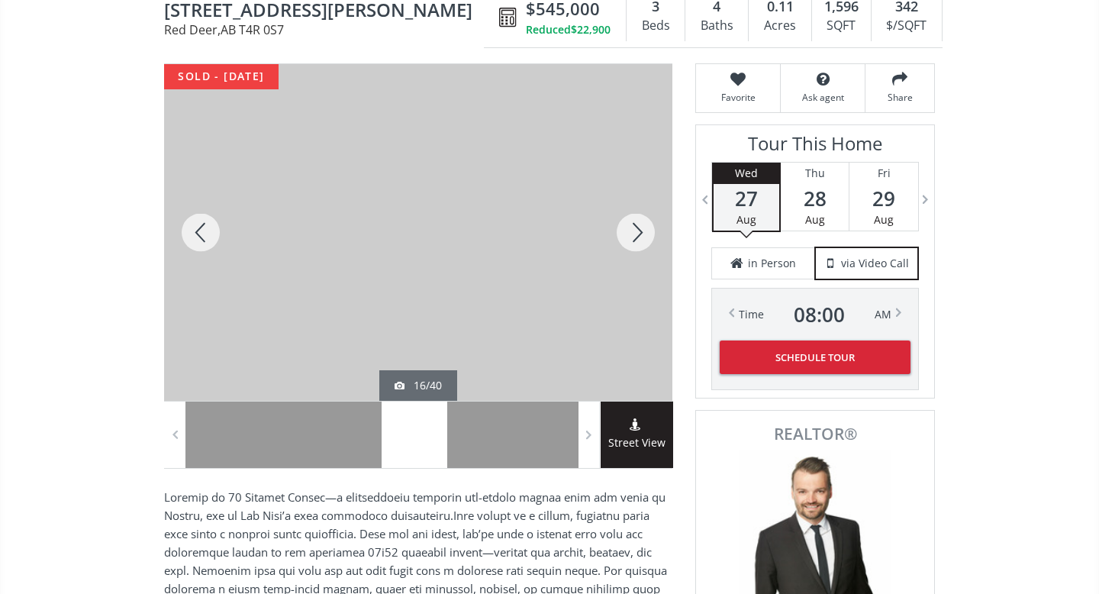
click at [626, 230] on div at bounding box center [635, 232] width 73 height 336
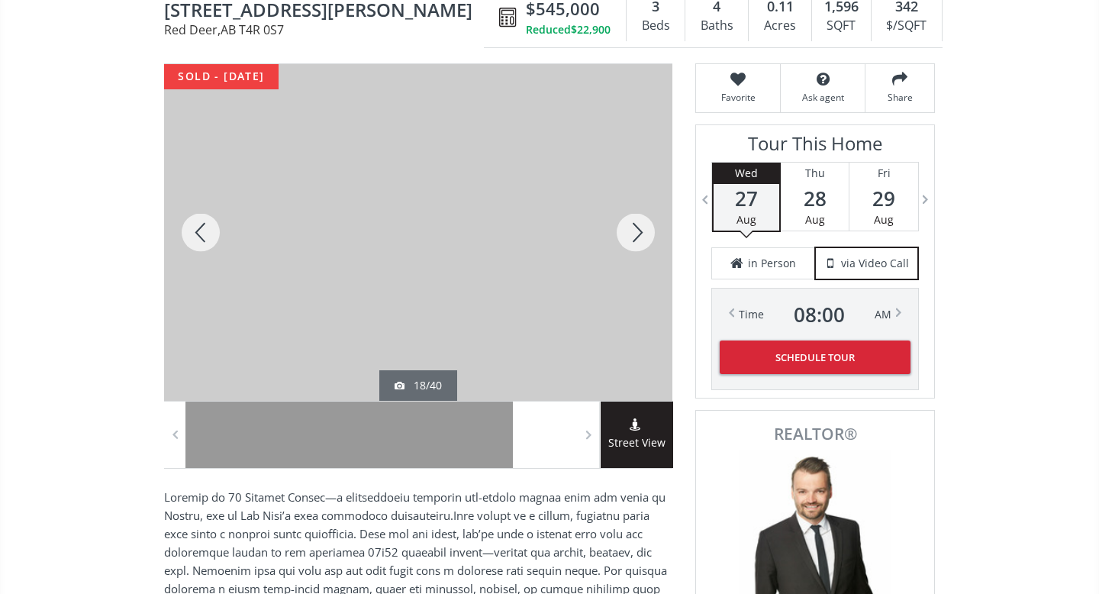
click at [626, 230] on div at bounding box center [635, 232] width 73 height 336
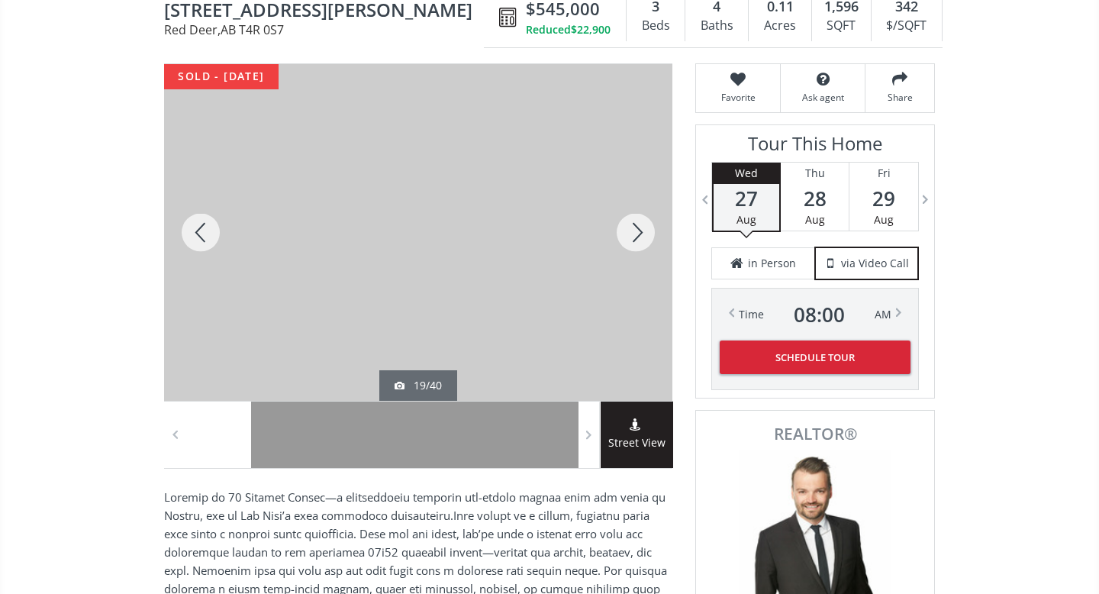
click at [626, 230] on div at bounding box center [635, 232] width 73 height 336
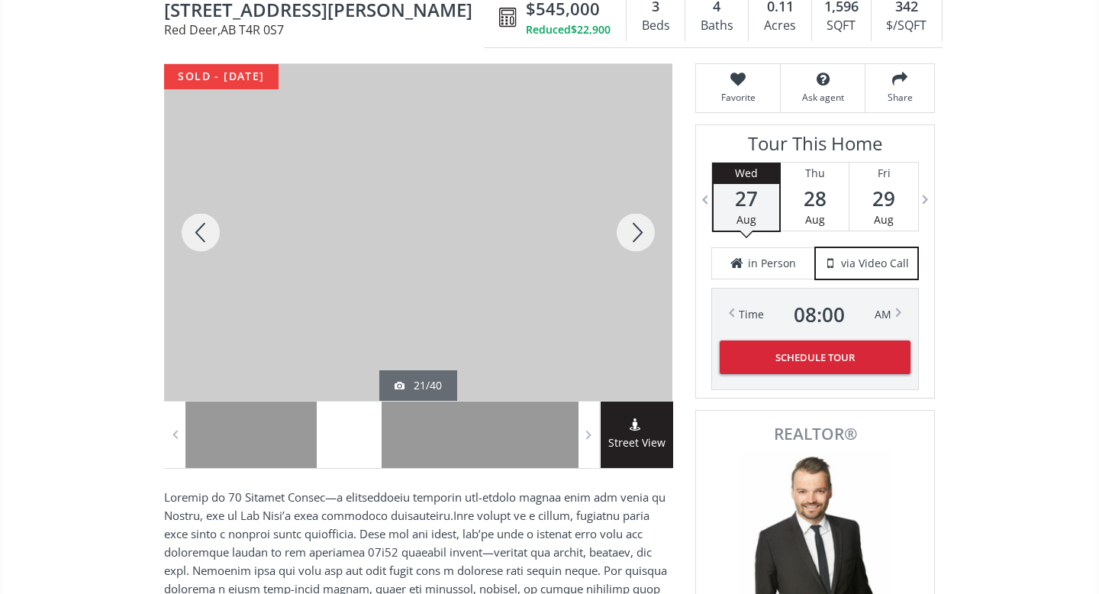
click at [626, 230] on div at bounding box center [635, 232] width 73 height 336
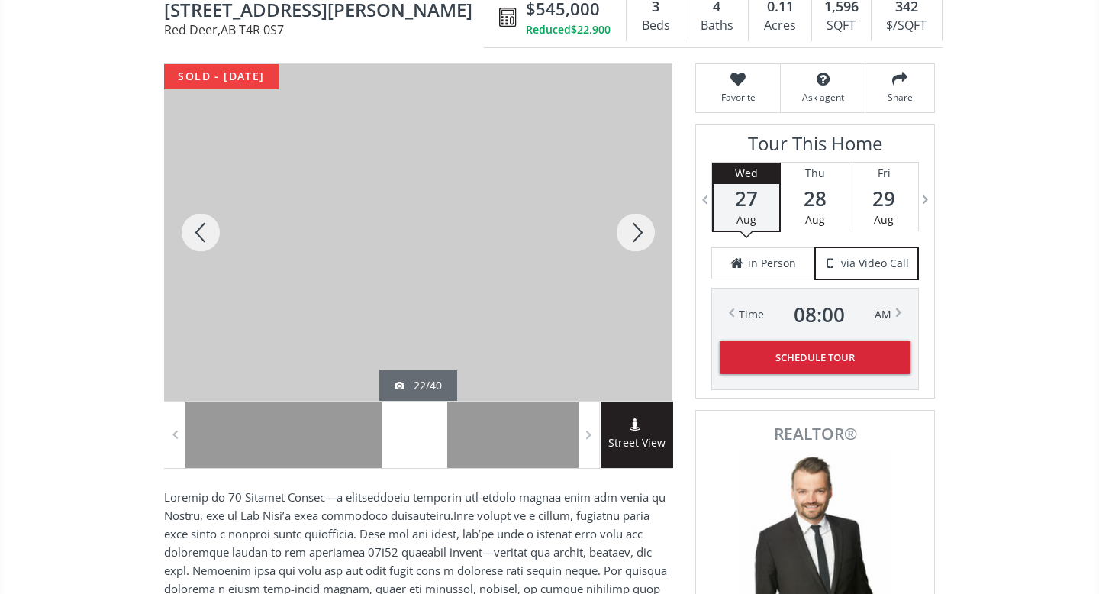
click at [626, 230] on div at bounding box center [635, 232] width 73 height 336
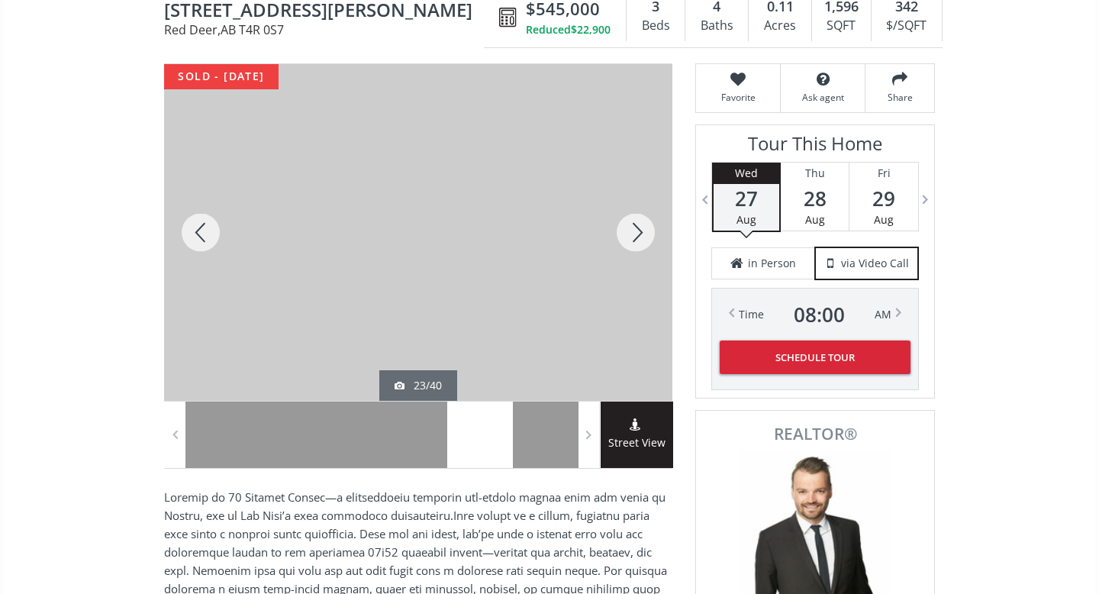
click at [626, 230] on div at bounding box center [635, 232] width 73 height 336
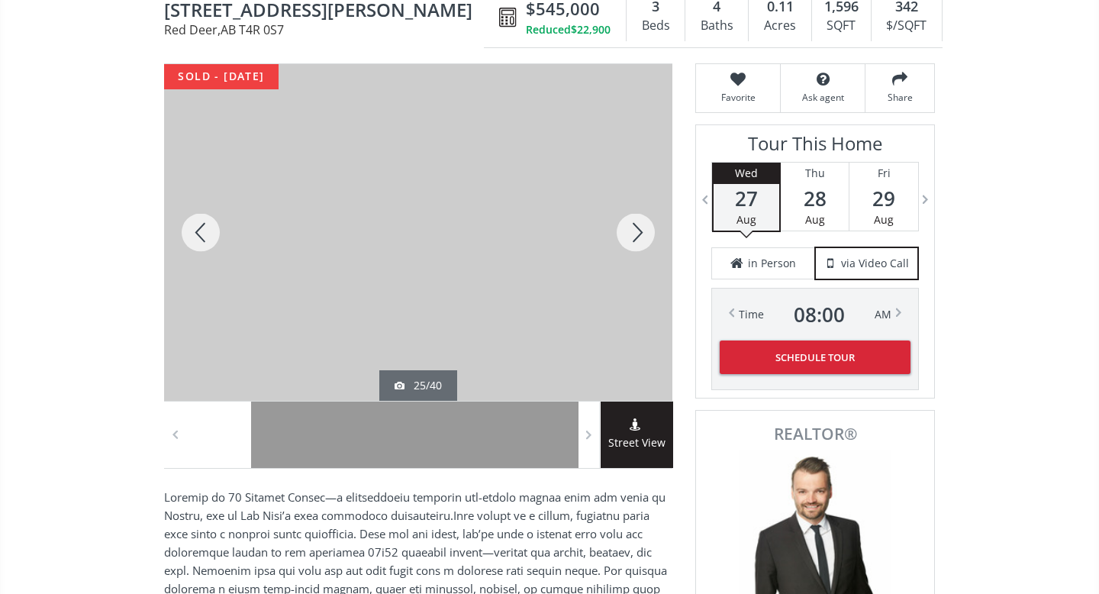
click at [626, 230] on div at bounding box center [635, 232] width 73 height 336
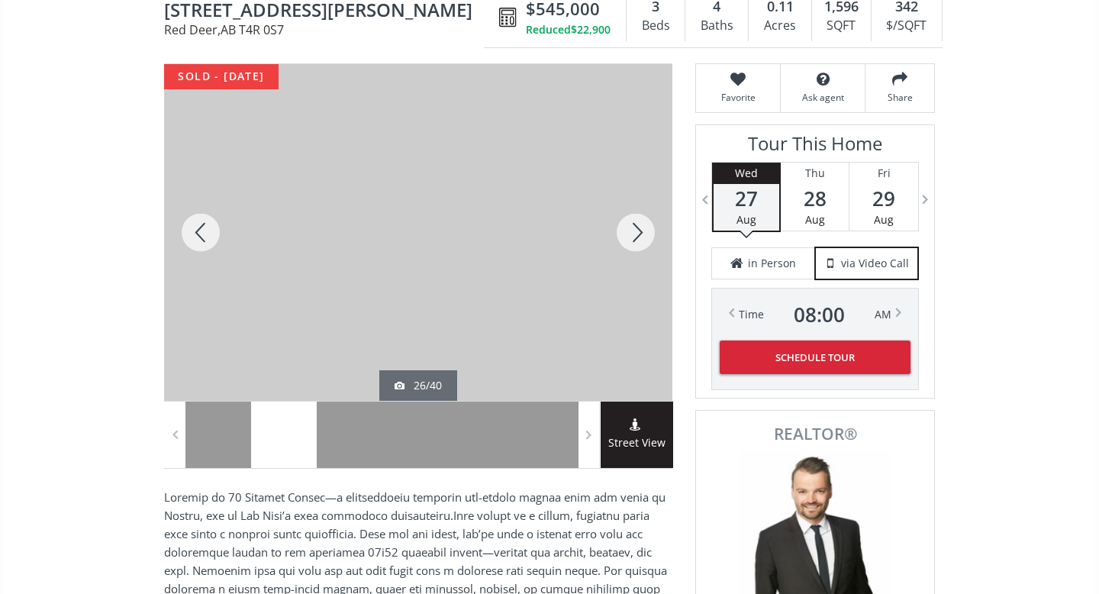
click at [626, 230] on div at bounding box center [635, 232] width 73 height 336
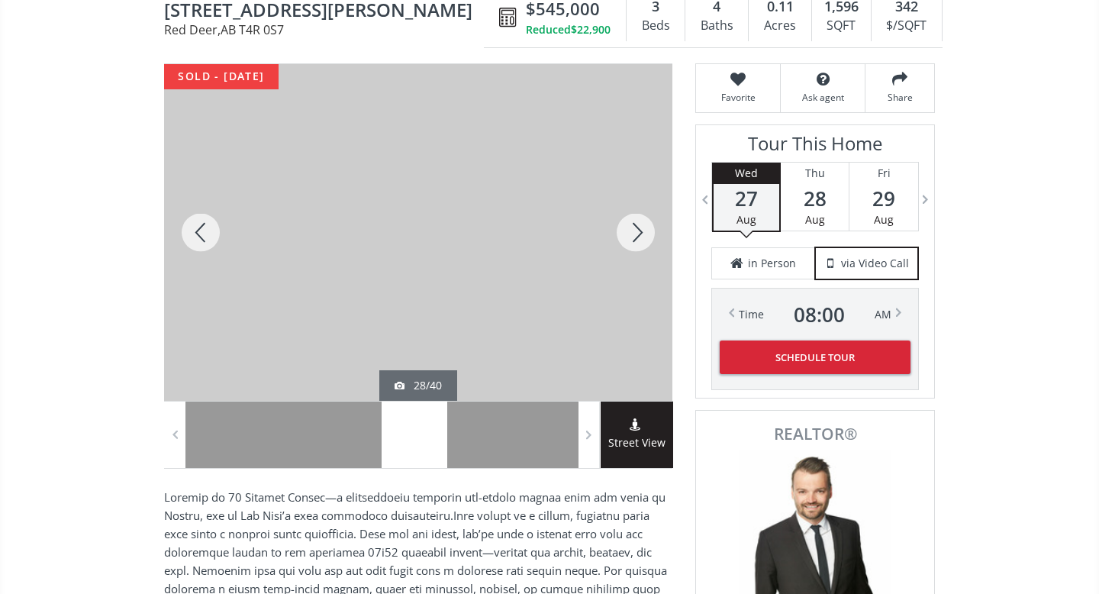
click at [626, 230] on div at bounding box center [635, 232] width 73 height 336
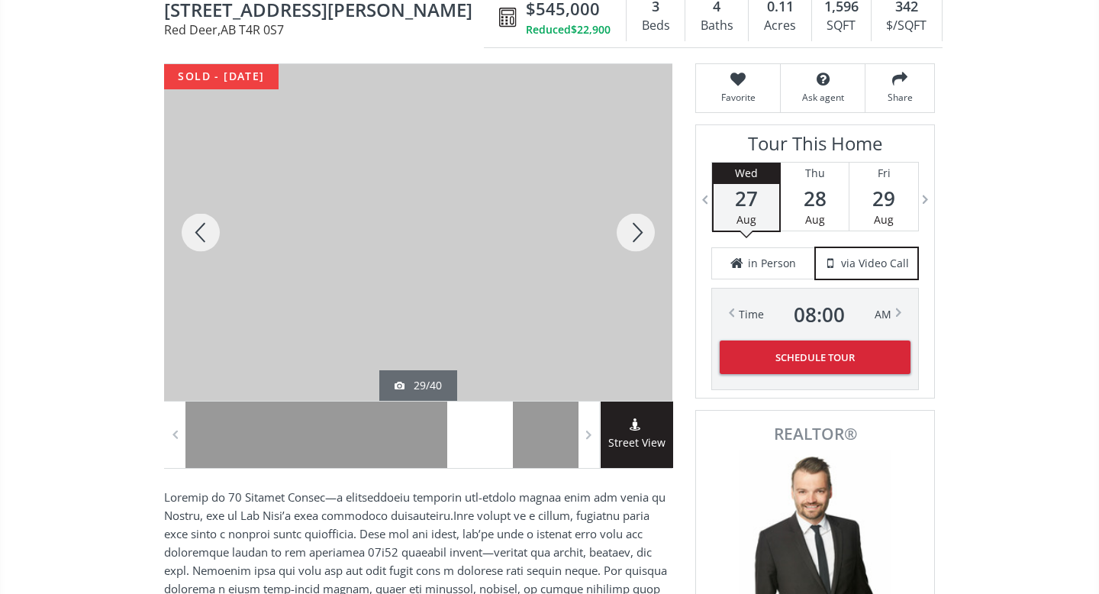
click at [626, 230] on div at bounding box center [635, 232] width 73 height 336
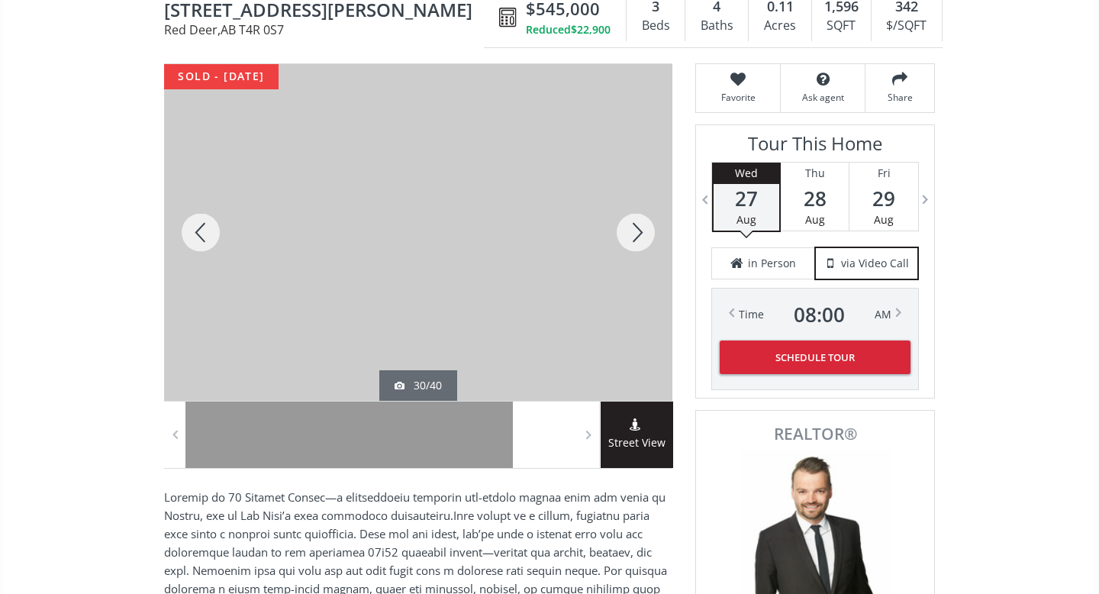
click at [626, 230] on div at bounding box center [635, 232] width 73 height 336
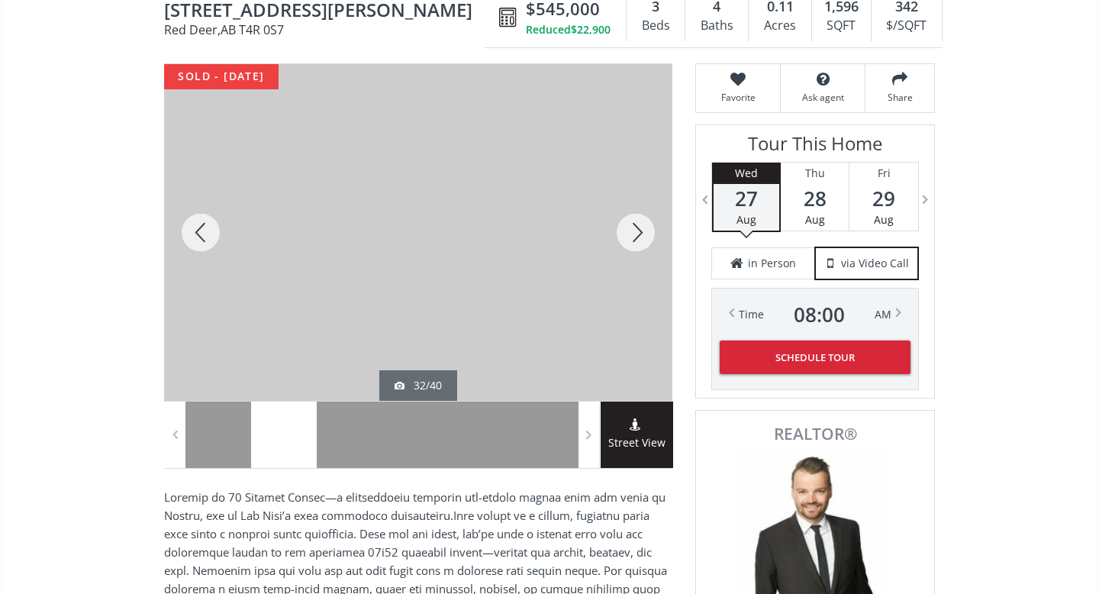
click at [626, 230] on div at bounding box center [635, 232] width 73 height 336
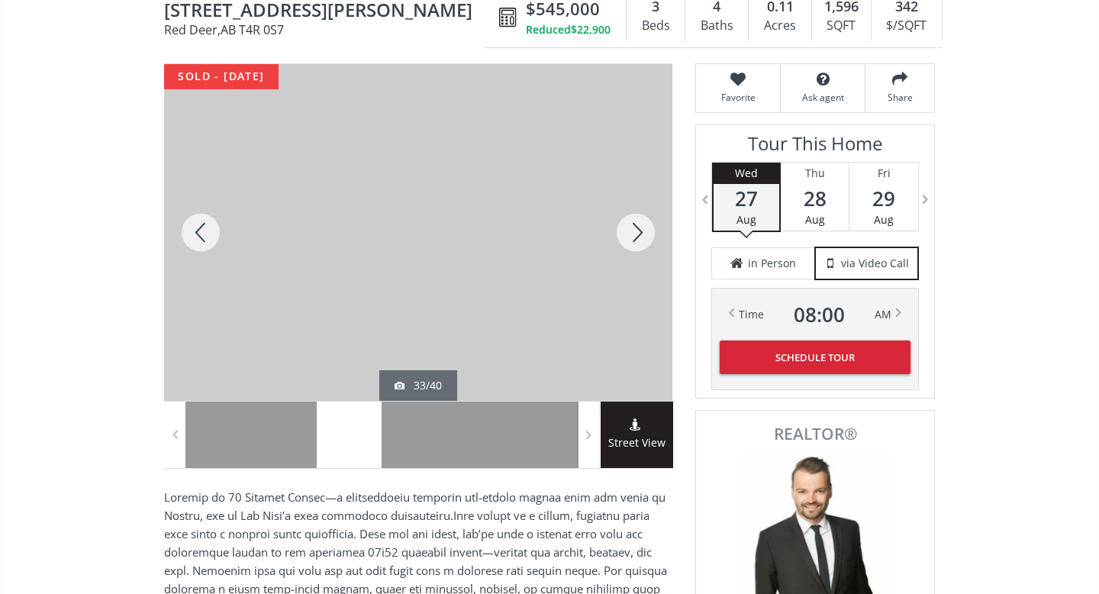
click at [626, 230] on div at bounding box center [635, 232] width 73 height 336
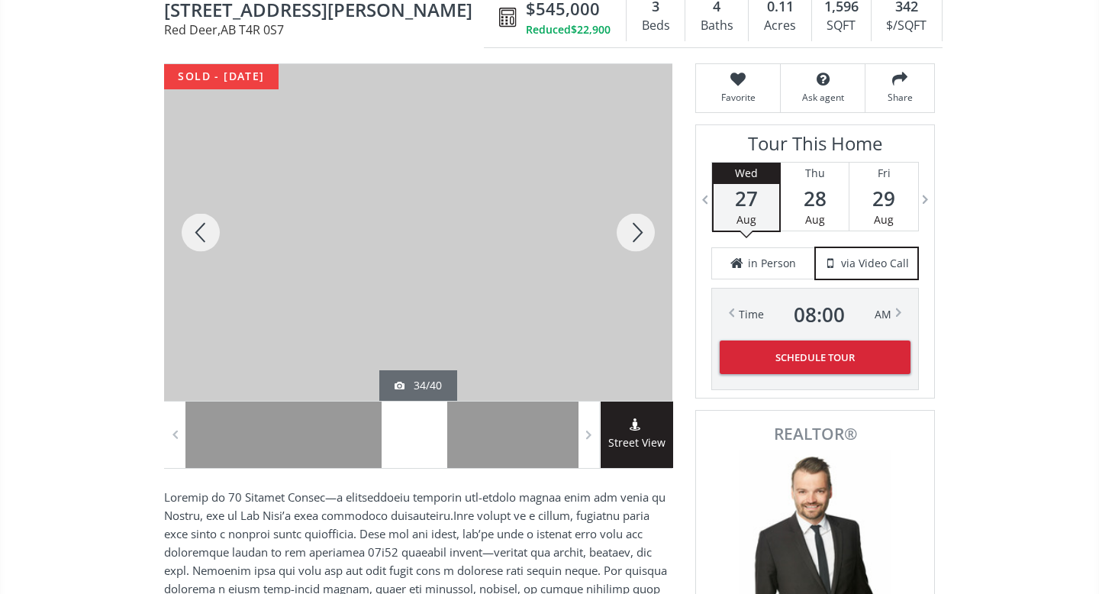
click at [626, 230] on div at bounding box center [635, 232] width 73 height 336
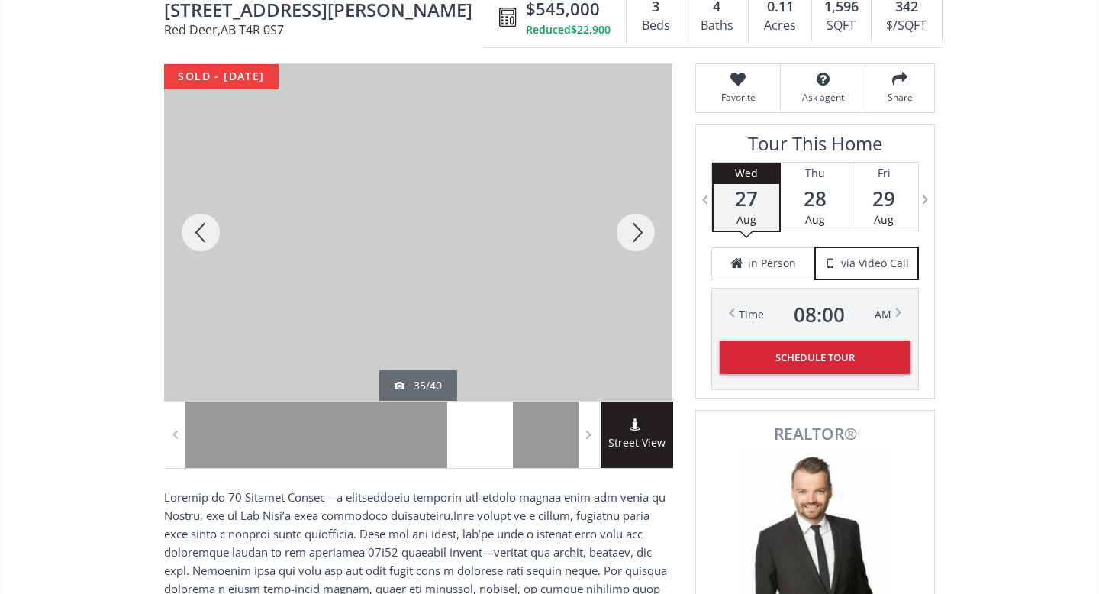
click at [626, 230] on div at bounding box center [635, 232] width 73 height 336
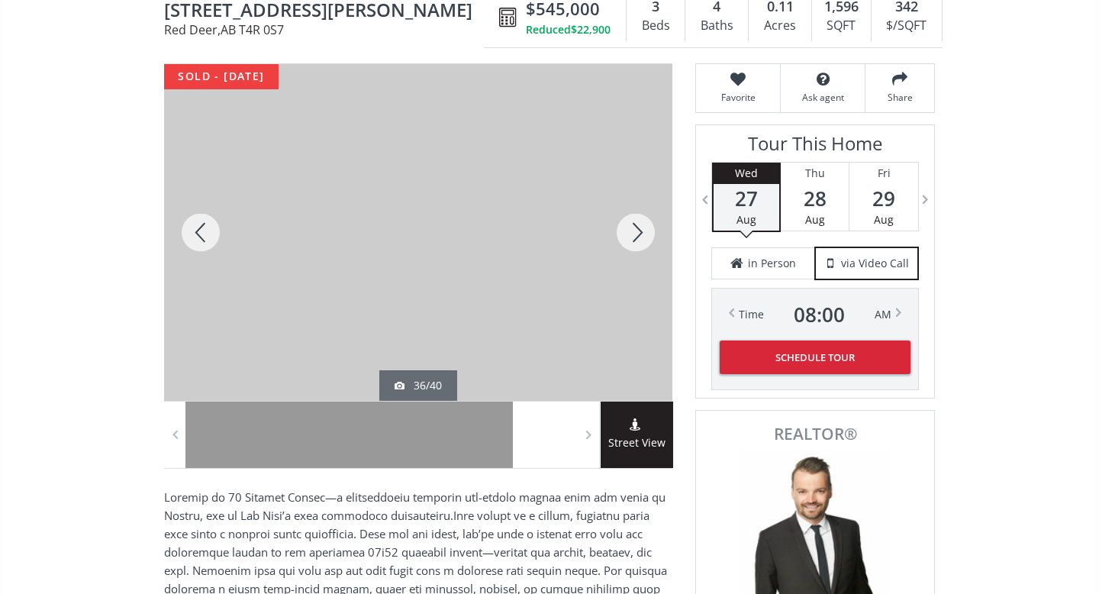
click at [626, 230] on div at bounding box center [635, 232] width 73 height 336
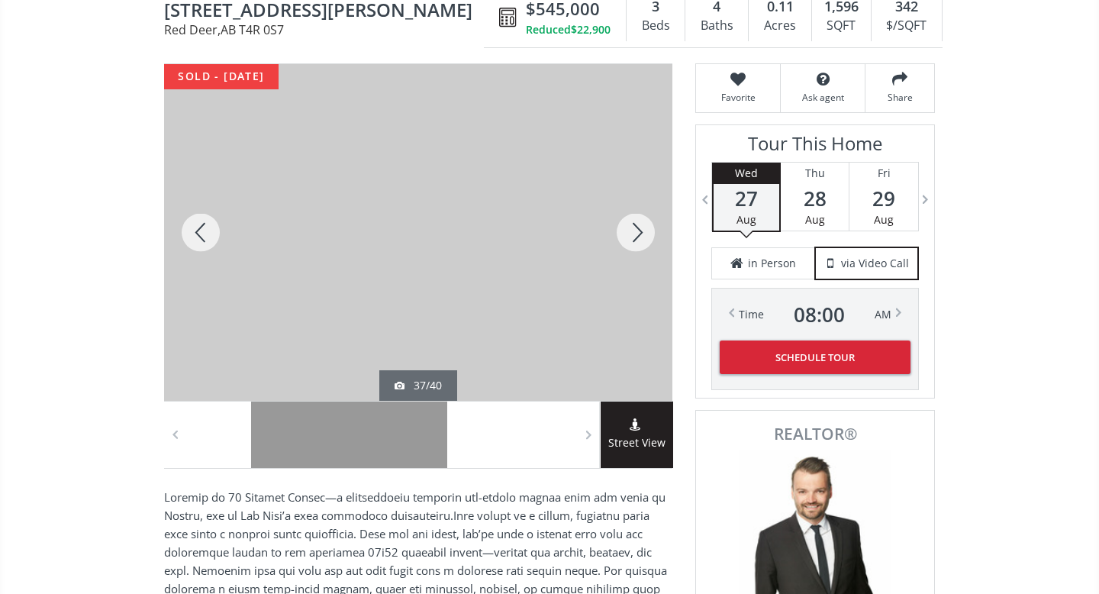
click at [626, 230] on div at bounding box center [635, 232] width 73 height 336
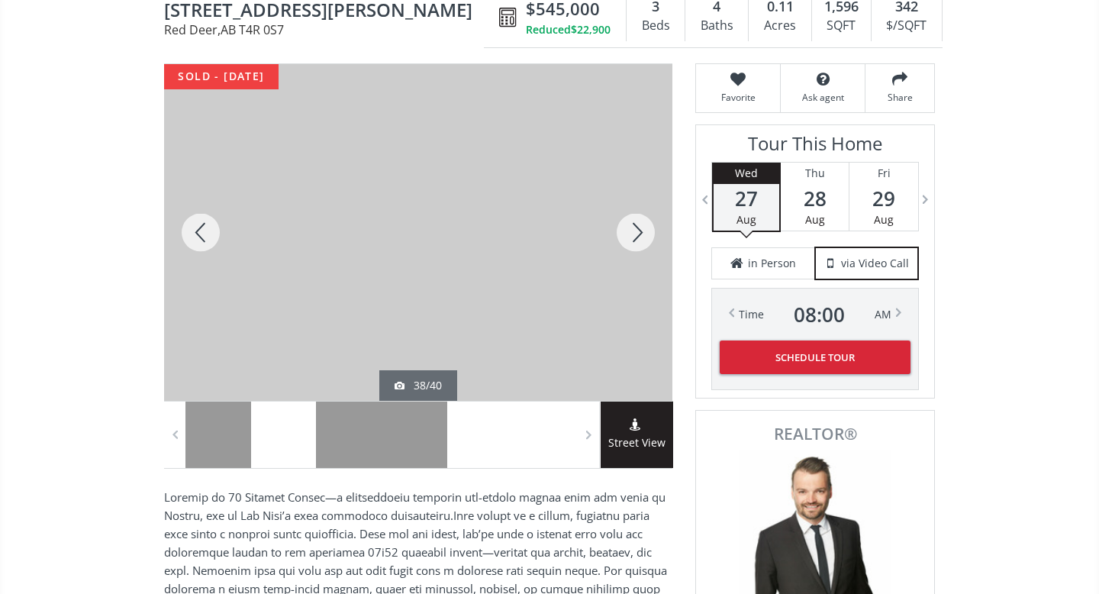
click at [626, 230] on div at bounding box center [635, 232] width 73 height 336
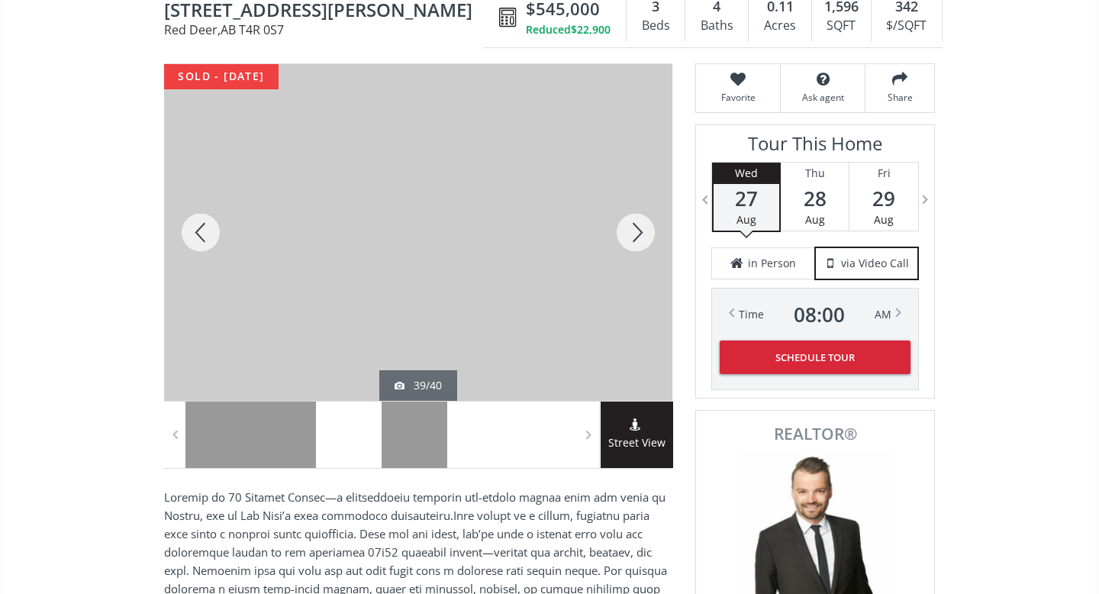
click at [626, 230] on div at bounding box center [635, 232] width 73 height 336
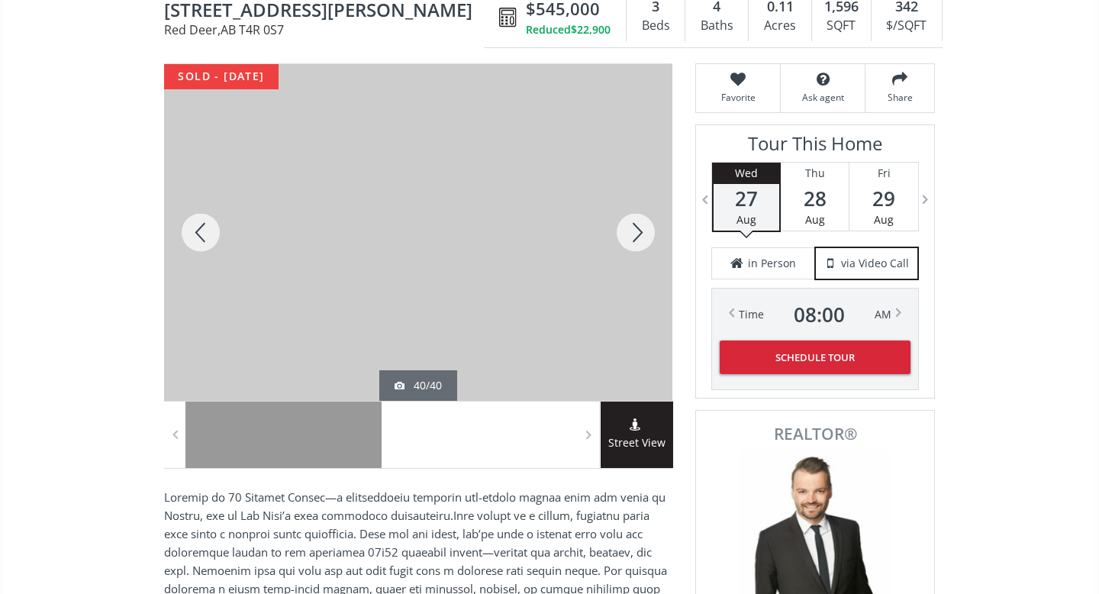
click at [626, 230] on div at bounding box center [635, 232] width 73 height 336
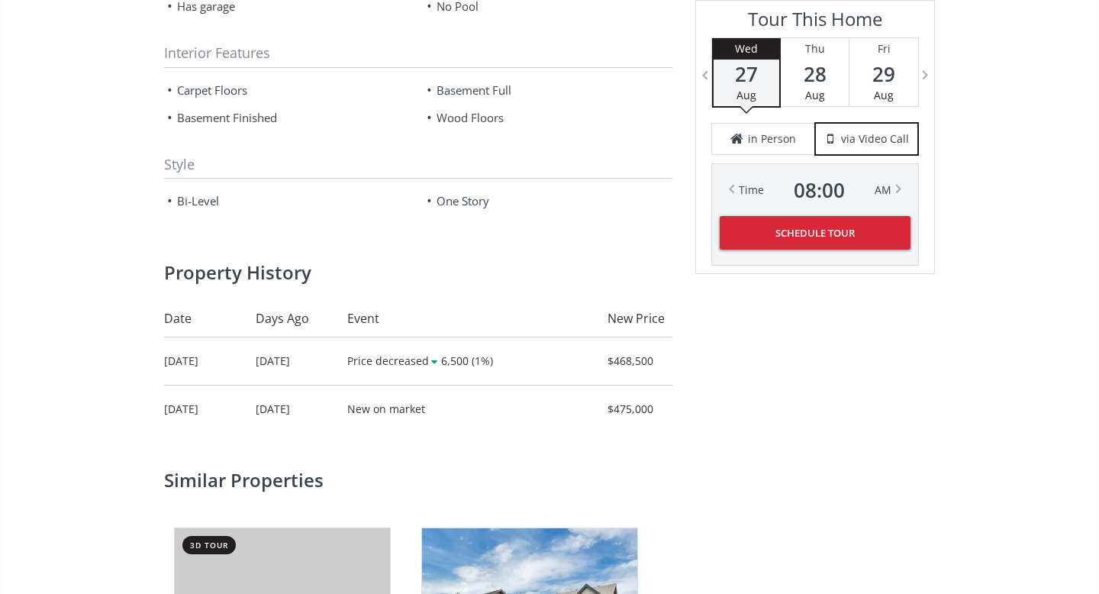
scroll to position [1843, 0]
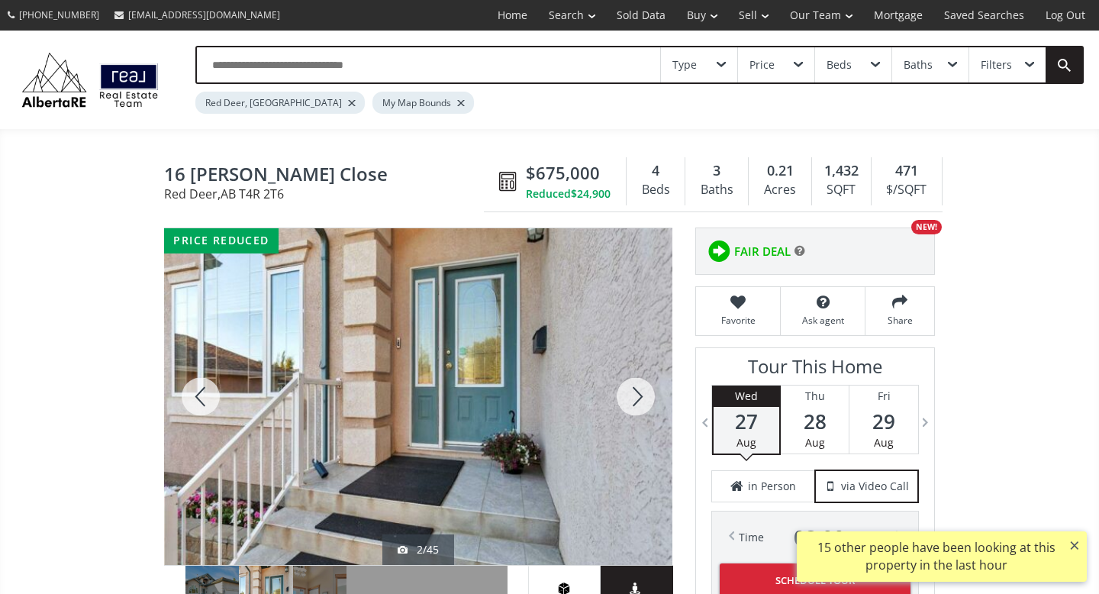
click at [628, 396] on div at bounding box center [635, 396] width 73 height 336
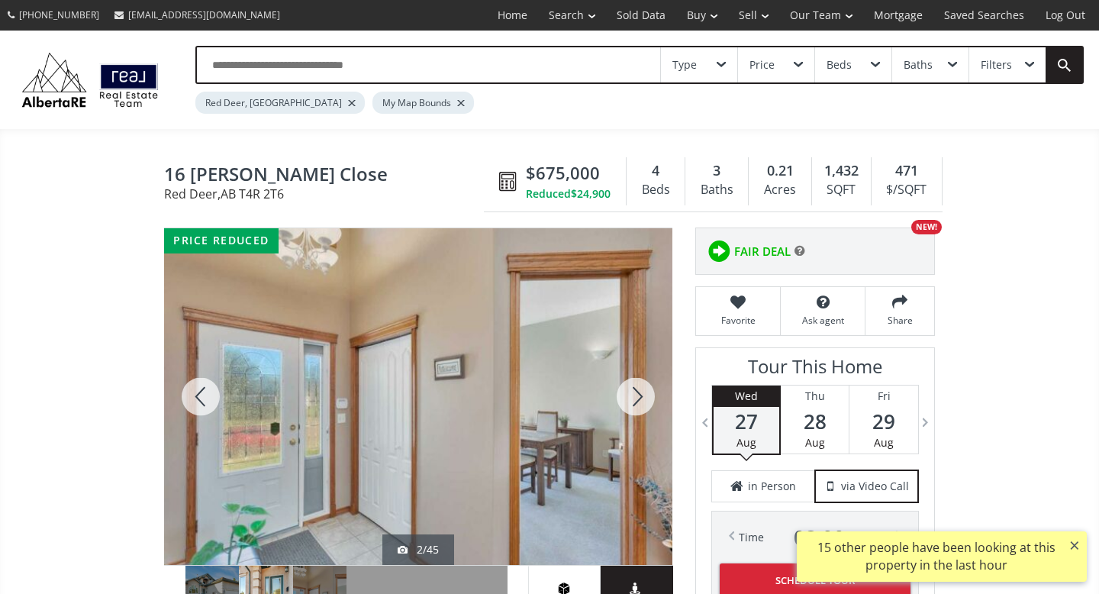
click at [628, 396] on div at bounding box center [635, 396] width 73 height 336
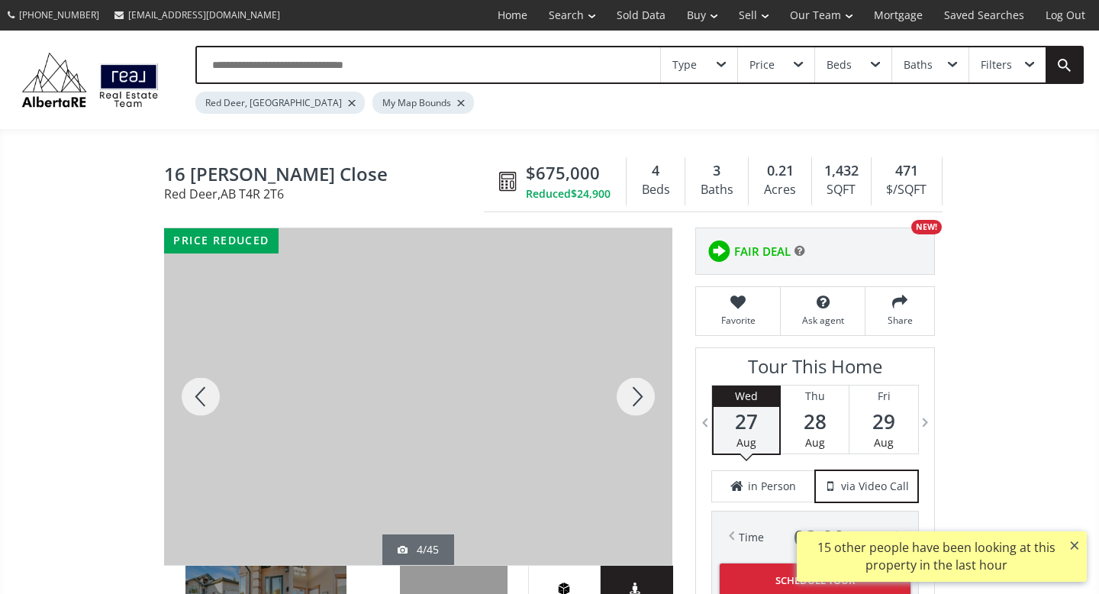
click at [628, 396] on div at bounding box center [635, 396] width 73 height 336
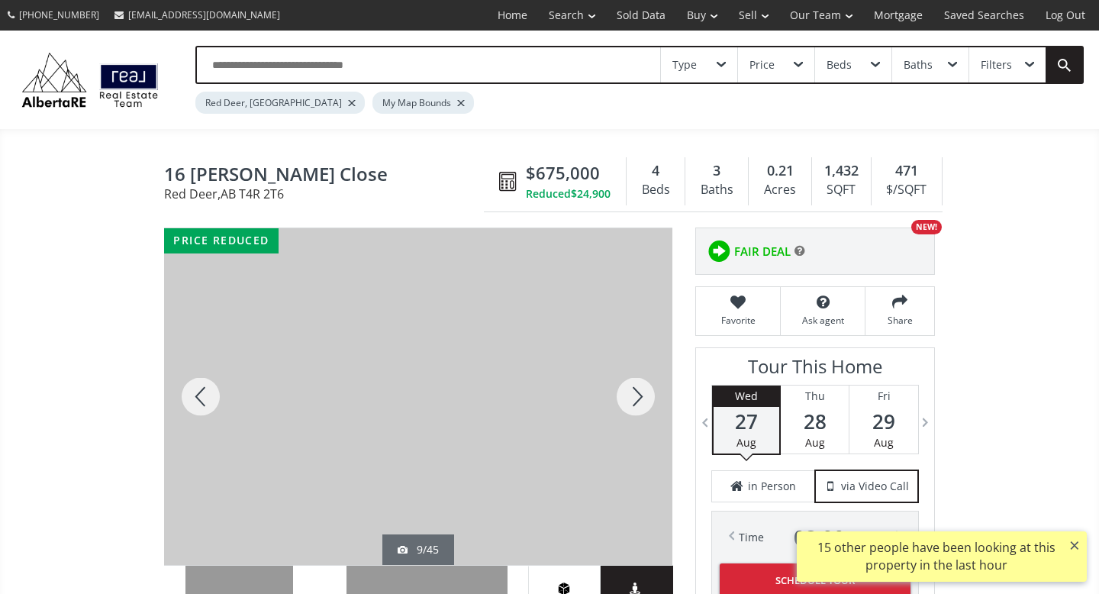
click at [628, 396] on div at bounding box center [635, 396] width 73 height 336
